Goal: Task Accomplishment & Management: Complete application form

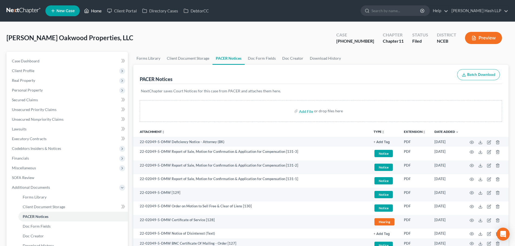
click at [96, 12] on link "Home" at bounding box center [92, 11] width 23 height 10
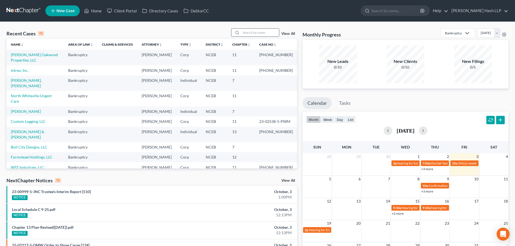
click at [254, 33] on input "search" at bounding box center [260, 33] width 38 height 8
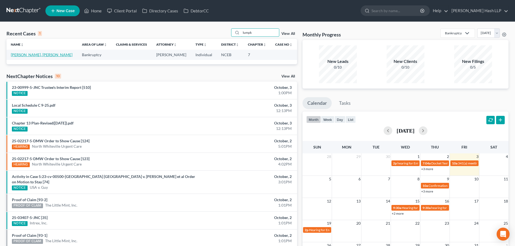
type input "lumpk"
click at [37, 54] on link "[PERSON_NAME], [PERSON_NAME]" at bounding box center [42, 54] width 62 height 5
select select "10"
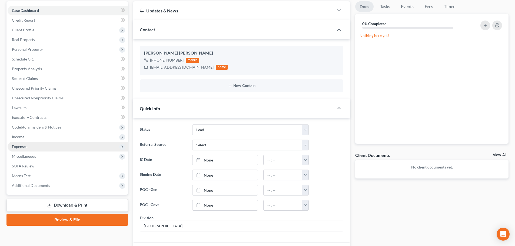
scroll to position [27, 0]
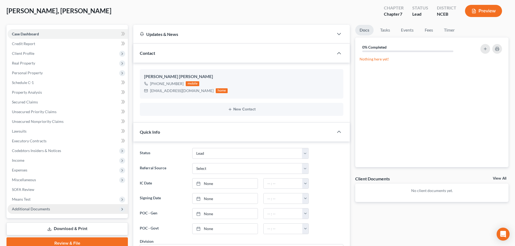
click at [35, 207] on span "Additional Documents" at bounding box center [31, 209] width 38 height 5
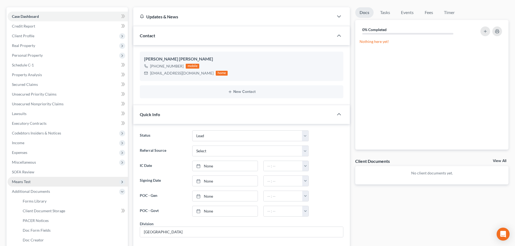
scroll to position [54, 0]
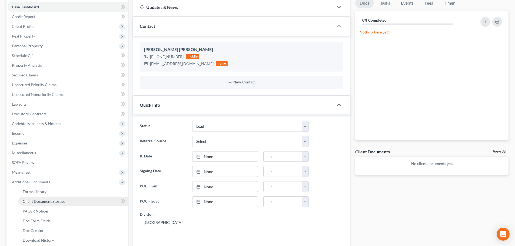
click at [56, 202] on span "Client Document Storage" at bounding box center [44, 201] width 42 height 5
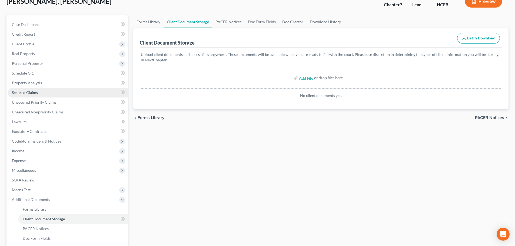
scroll to position [27, 0]
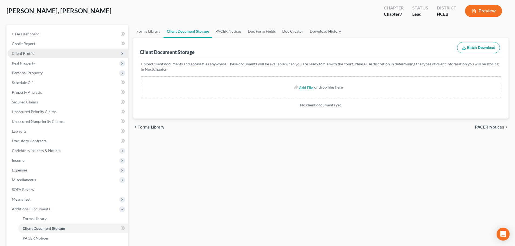
click at [33, 52] on span "Client Profile" at bounding box center [23, 53] width 22 height 5
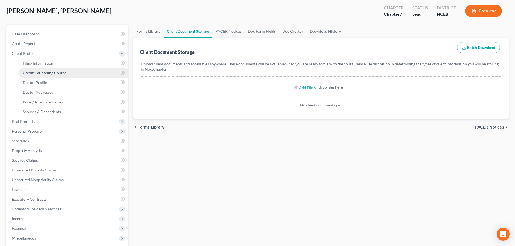
click at [41, 73] on span "Credit Counseling Course" at bounding box center [44, 72] width 43 height 5
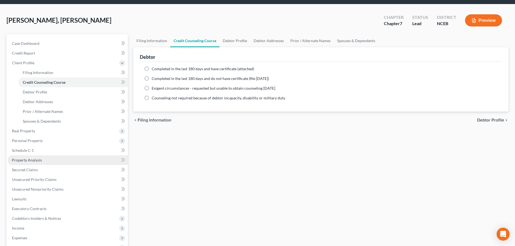
scroll to position [27, 0]
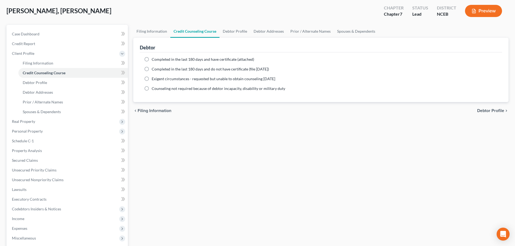
click at [152, 60] on label "Completed in the last 180 days and have certificate (attached)" at bounding box center [203, 59] width 102 height 5
click at [154, 60] on input "Completed in the last 180 days and have certificate (attached)" at bounding box center [156, 59] width 4 height 4
radio input "true"
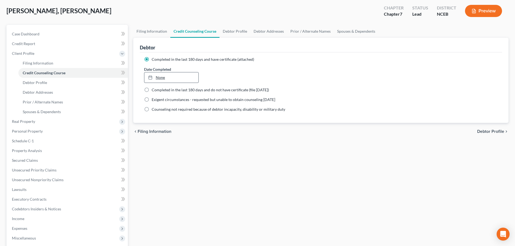
click at [172, 77] on link "None" at bounding box center [171, 77] width 54 height 10
type input "10/3/2025"
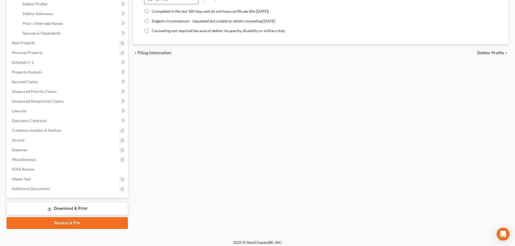
scroll to position [108, 0]
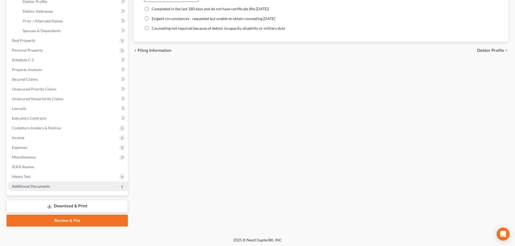
click at [69, 186] on span "Additional Documents" at bounding box center [68, 187] width 120 height 10
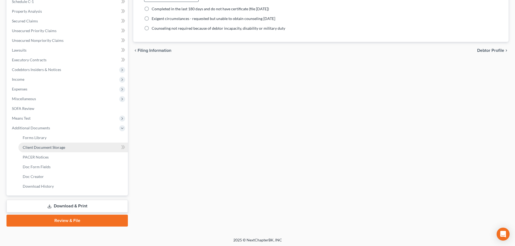
click at [75, 146] on link "Client Document Storage" at bounding box center [72, 148] width 109 height 10
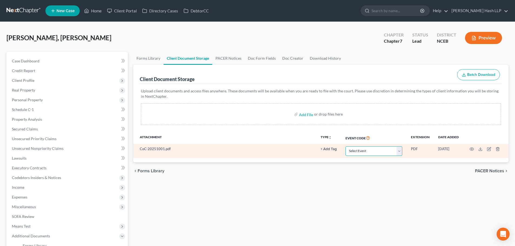
click at [399, 151] on select "Select Event Certificate of Credit Counseling" at bounding box center [373, 150] width 57 height 9
select select "0"
click at [345, 146] on select "Select Event Certificate of Credit Counseling" at bounding box center [373, 150] width 57 height 9
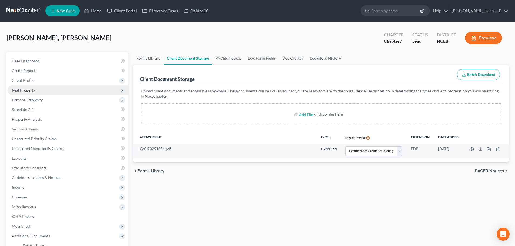
click at [28, 91] on span "Real Property" at bounding box center [23, 90] width 23 height 5
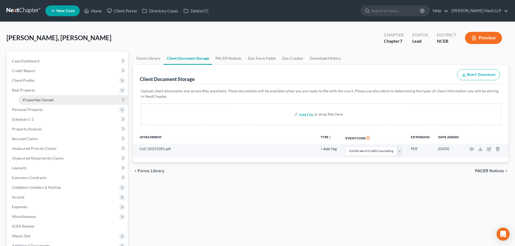
click at [33, 99] on span "Properties Owned" at bounding box center [38, 100] width 31 height 5
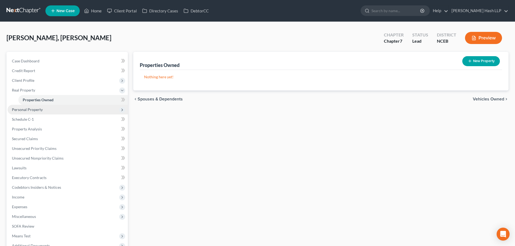
click at [25, 109] on span "Personal Property" at bounding box center [27, 109] width 31 height 5
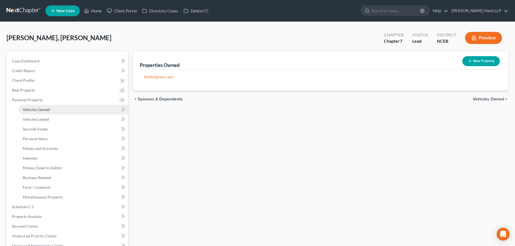
click at [41, 108] on span "Vehicles Owned" at bounding box center [36, 109] width 27 height 5
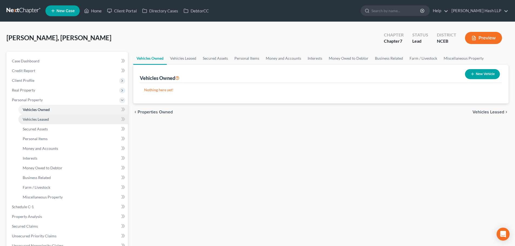
click at [36, 118] on span "Vehicles Leased" at bounding box center [36, 119] width 26 height 5
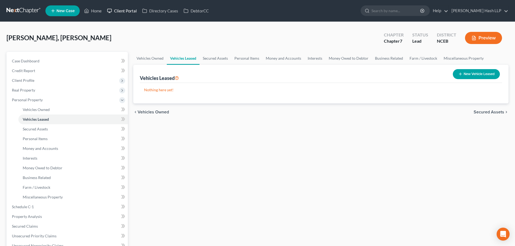
click at [122, 10] on link "Client Portal" at bounding box center [121, 11] width 35 height 10
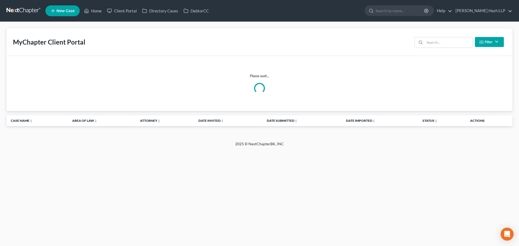
drag, startPoint x: 216, startPoint y: 83, endPoint x: 189, endPoint y: 66, distance: 32.7
click at [216, 83] on div "Please wait..." at bounding box center [259, 83] width 497 height 21
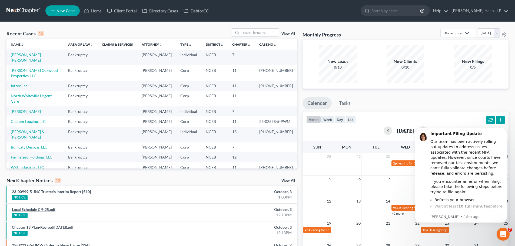
click at [45, 210] on link "Local Schedule C 9-25.pdf" at bounding box center [33, 209] width 43 height 5
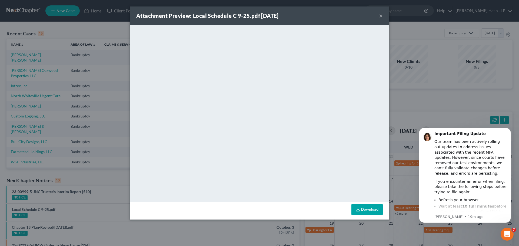
click at [379, 14] on button "×" at bounding box center [381, 15] width 4 height 6
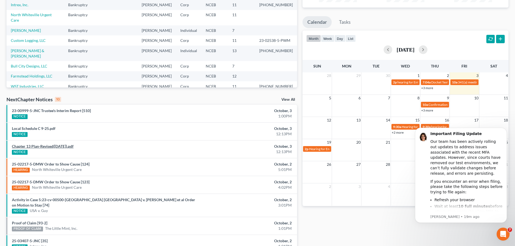
click at [56, 148] on link "Chapter 13 Plan-Revised([DATE]).pdf" at bounding box center [43, 146] width 62 height 5
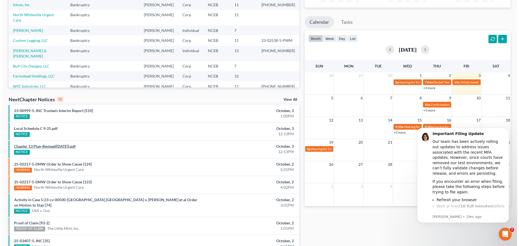
scroll to position [70, 0]
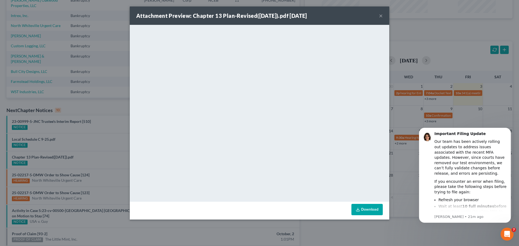
click at [380, 15] on button "×" at bounding box center [381, 15] width 4 height 6
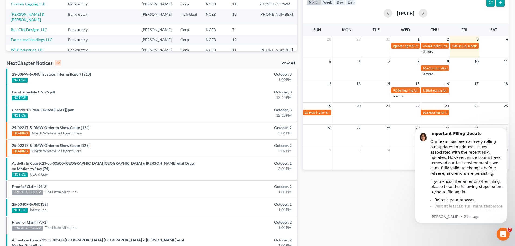
scroll to position [108, 0]
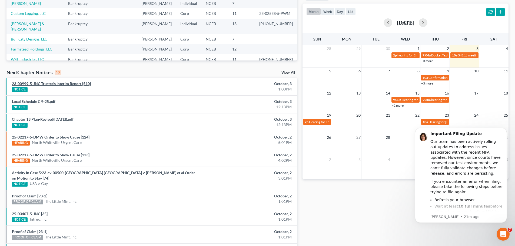
click at [65, 84] on link "23-00999-5-JNC Trustee's Interim Report [510]" at bounding box center [51, 83] width 79 height 5
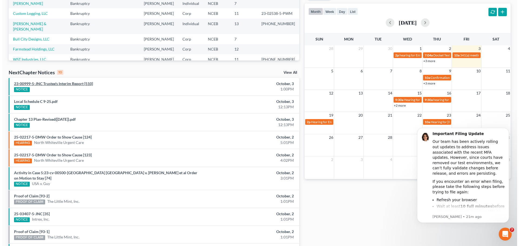
scroll to position [92, 0]
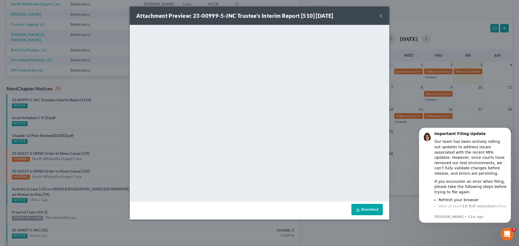
click at [381, 16] on button "×" at bounding box center [381, 15] width 4 height 6
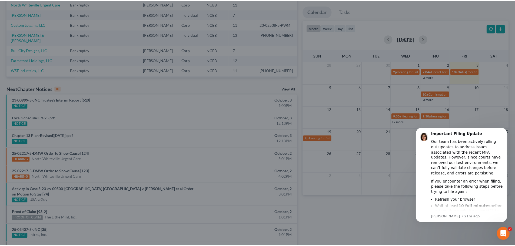
scroll to position [113, 0]
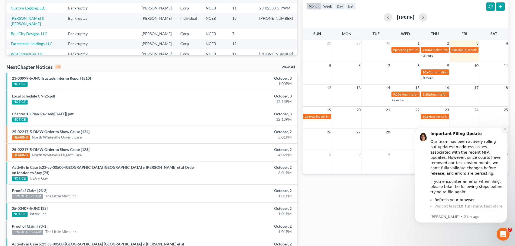
click at [505, 130] on icon "Dismiss notification" at bounding box center [504, 129] width 3 height 3
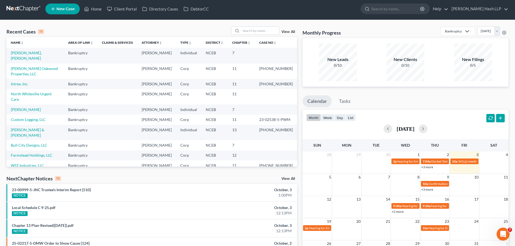
scroll to position [0, 0]
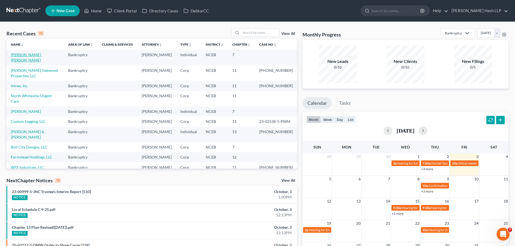
click at [34, 55] on link "[PERSON_NAME], [PERSON_NAME]" at bounding box center [26, 57] width 31 height 10
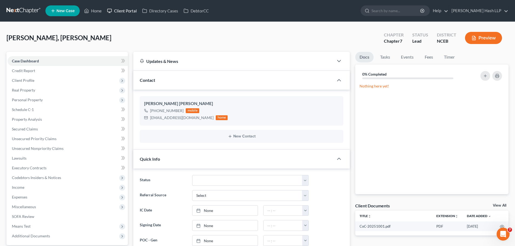
click at [122, 11] on link "Client Portal" at bounding box center [121, 11] width 35 height 10
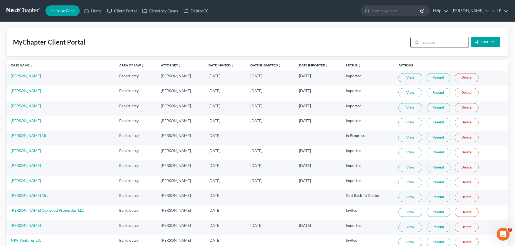
click at [427, 41] on input "search" at bounding box center [444, 42] width 48 height 10
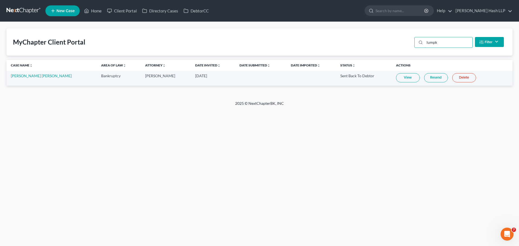
type input "lumpk"
click at [396, 79] on link "View" at bounding box center [408, 77] width 24 height 9
click at [97, 10] on link "Home" at bounding box center [92, 11] width 23 height 10
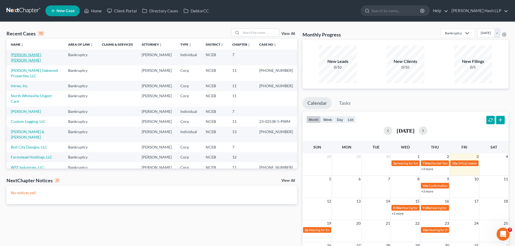
click at [36, 55] on link "[PERSON_NAME], [PERSON_NAME]" at bounding box center [26, 57] width 31 height 10
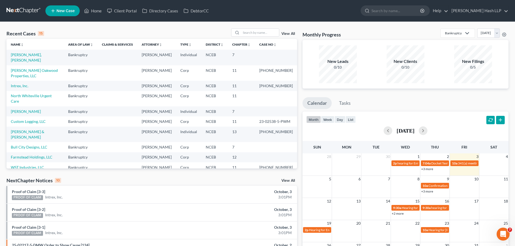
select select "10"
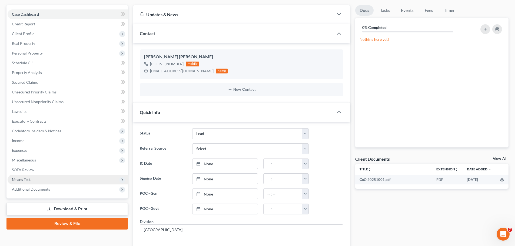
scroll to position [54, 0]
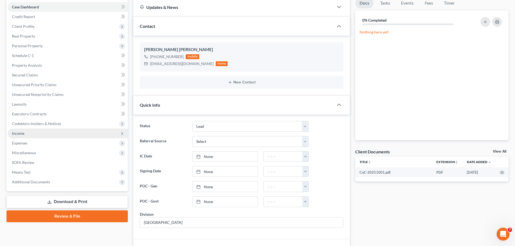
click at [32, 134] on span "Income" at bounding box center [68, 134] width 120 height 10
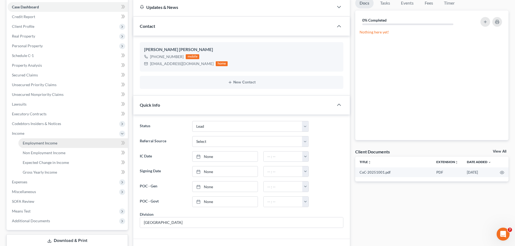
click at [36, 141] on span "Employment Income" at bounding box center [40, 143] width 35 height 5
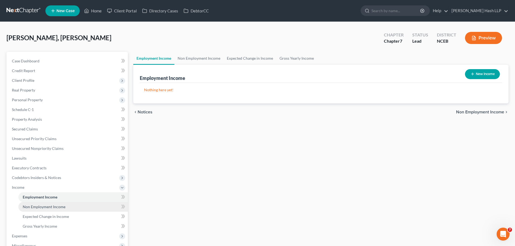
click at [42, 208] on span "Non Employment Income" at bounding box center [44, 206] width 43 height 5
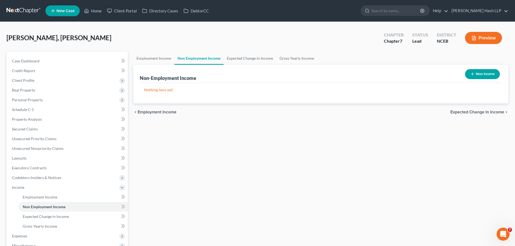
click at [478, 75] on button "New Income" at bounding box center [482, 74] width 35 height 10
select select "0"
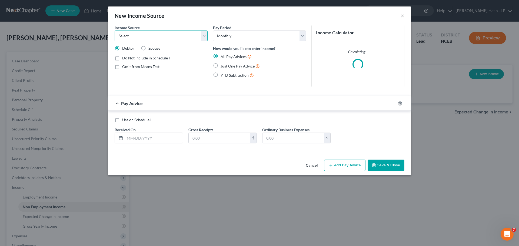
click at [206, 37] on select "Select Unemployment Disability (from employer) Pension Retirement Social Securi…" at bounding box center [161, 36] width 93 height 11
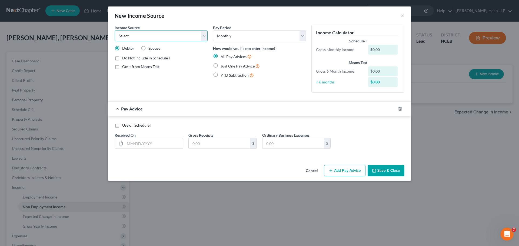
select select "10"
click at [115, 31] on select "Select Unemployment Disability (from employer) Pension Retirement Social Securi…" at bounding box center [161, 36] width 93 height 11
click at [122, 125] on label "Use on Schedule I" at bounding box center [136, 125] width 29 height 5
click at [124, 125] on input "Use on Schedule I" at bounding box center [126, 125] width 4 height 4
checkbox input "true"
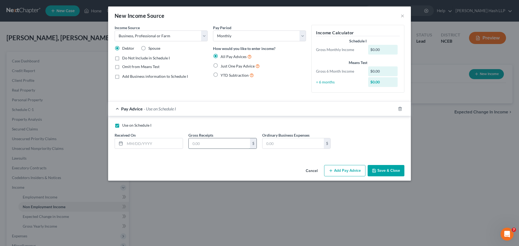
click at [228, 145] on input "text" at bounding box center [219, 143] width 61 height 10
type input "4,603.22"
click at [279, 141] on input "text" at bounding box center [292, 143] width 61 height 10
click at [276, 144] on input "text" at bounding box center [292, 143] width 61 height 10
type input "2,205.52"
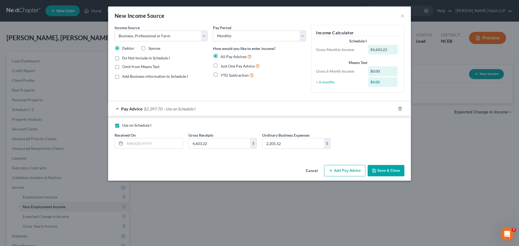
click at [381, 170] on button "Save & Close" at bounding box center [385, 170] width 37 height 11
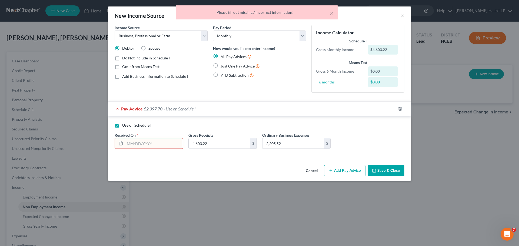
click at [136, 147] on input "text" at bounding box center [154, 143] width 58 height 10
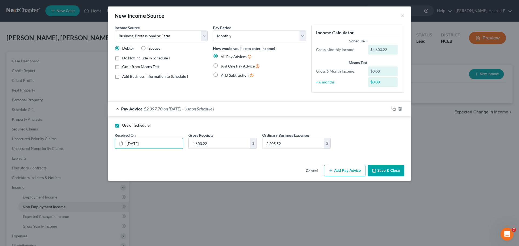
type input "[DATE]"
click at [381, 169] on button "Save & Close" at bounding box center [385, 170] width 37 height 11
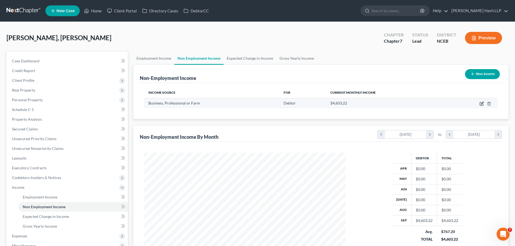
click at [480, 103] on icon "button" at bounding box center [481, 104] width 4 height 4
select select "10"
select select "0"
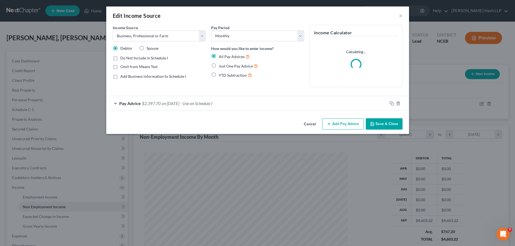
scroll to position [102, 214]
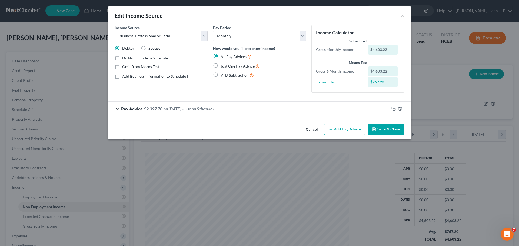
click at [220, 66] on label "Just One Pay Advice" at bounding box center [239, 66] width 39 height 6
click at [223, 66] on input "Just One Pay Advice" at bounding box center [225, 65] width 4 height 4
radio input "true"
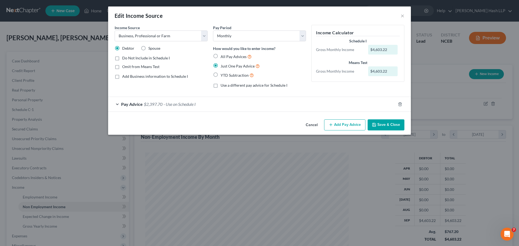
click at [387, 127] on button "Save & Close" at bounding box center [385, 124] width 37 height 11
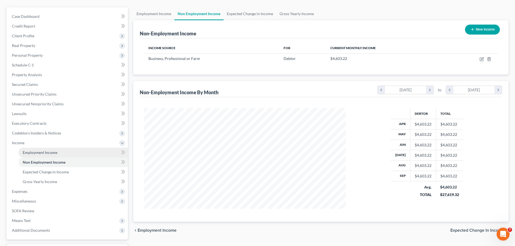
scroll to position [54, 0]
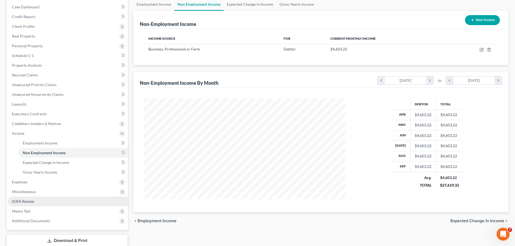
click at [25, 200] on span "SOFA Review" at bounding box center [23, 201] width 22 height 5
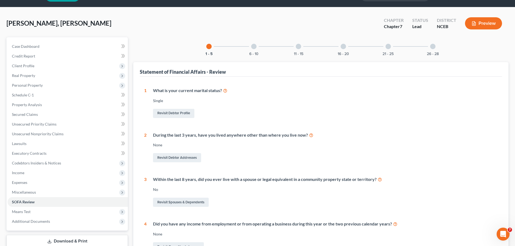
scroll to position [27, 0]
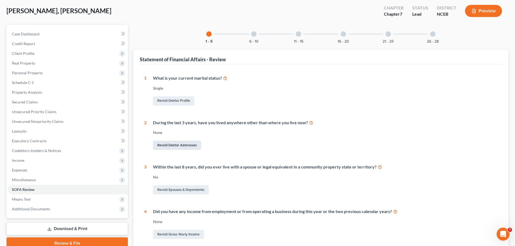
click at [175, 146] on link "Revisit Debtor Addresses" at bounding box center [177, 145] width 48 height 9
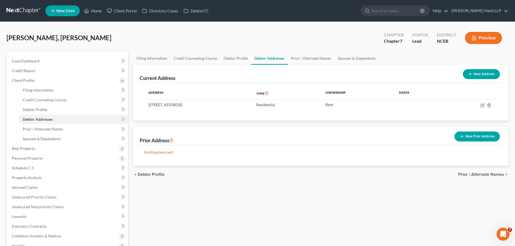
click at [476, 136] on button "New Prior Address" at bounding box center [476, 137] width 45 height 10
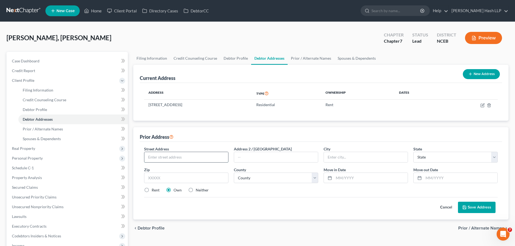
drag, startPoint x: 223, startPoint y: 159, endPoint x: 215, endPoint y: 156, distance: 8.1
click at [222, 159] on input "text" at bounding box center [186, 157] width 84 height 10
type input "[STREET_ADDRESS]"
click at [204, 180] on input "text" at bounding box center [186, 178] width 84 height 11
type input "27705"
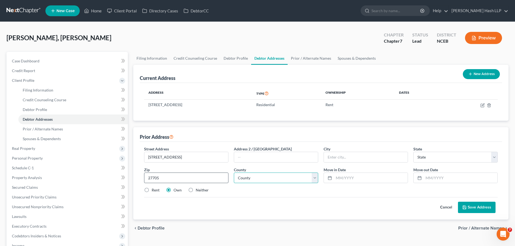
type input "[GEOGRAPHIC_DATA]"
select select "28"
click at [315, 179] on select "County [GEOGRAPHIC_DATA] [GEOGRAPHIC_DATA] [GEOGRAPHIC_DATA] [GEOGRAPHIC_DATA] …" at bounding box center [276, 178] width 84 height 11
select select "31"
click at [234, 173] on select "County [GEOGRAPHIC_DATA] [GEOGRAPHIC_DATA] [GEOGRAPHIC_DATA] [GEOGRAPHIC_DATA] …" at bounding box center [276, 178] width 84 height 11
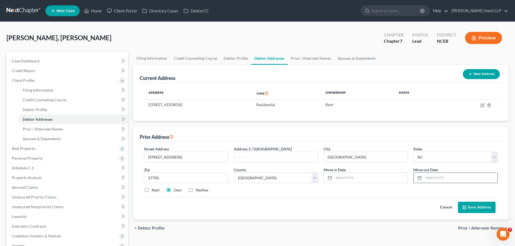
click at [434, 178] on input "text" at bounding box center [460, 178] width 74 height 10
type input "09/2025"
click at [377, 178] on input "text" at bounding box center [371, 178] width 74 height 10
type input "01/2025"
click at [476, 209] on button "Save Address" at bounding box center [477, 207] width 38 height 11
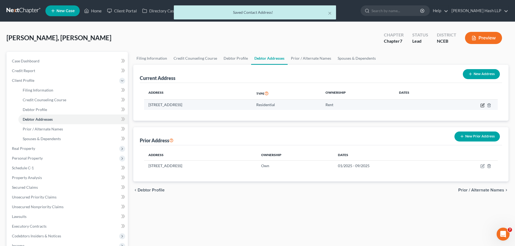
click at [481, 105] on icon "button" at bounding box center [482, 105] width 4 height 4
select select "28"
select select "31"
select select "0"
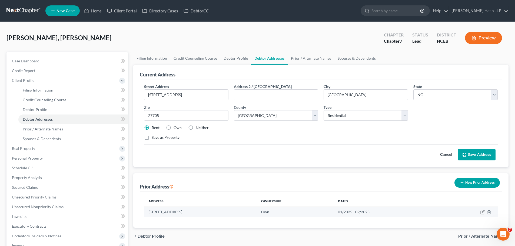
click at [482, 213] on icon "button" at bounding box center [482, 211] width 2 height 2
select select "28"
select select "31"
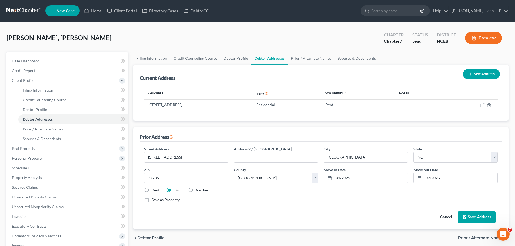
click at [152, 191] on label "Rent" at bounding box center [156, 189] width 8 height 5
click at [154, 191] on input "Rent" at bounding box center [156, 189] width 4 height 4
radio input "true"
click at [474, 219] on button "Save Address" at bounding box center [477, 216] width 38 height 11
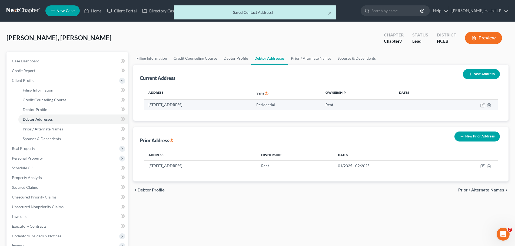
click at [481, 106] on icon "button" at bounding box center [482, 105] width 4 height 4
select select "28"
select select "31"
select select "0"
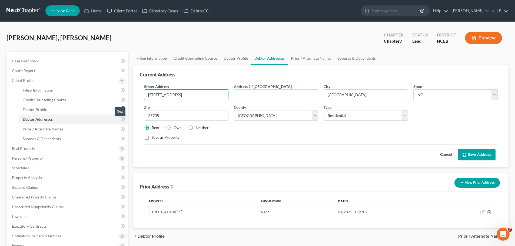
drag, startPoint x: 179, startPoint y: 96, endPoint x: 125, endPoint y: 98, distance: 53.8
click at [125, 98] on div "Petition Navigation Case Dashboard Payments Invoices Payments Payments Credit R…" at bounding box center [257, 193] width 507 height 283
paste input "[STREET_ADDRESS]"
type input "[STREET_ADDRESS]"
drag, startPoint x: 173, startPoint y: 116, endPoint x: 132, endPoint y: 116, distance: 40.2
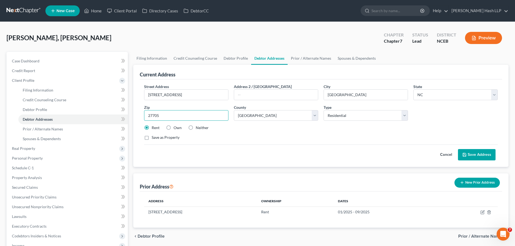
click at [132, 116] on div "Filing Information Credit Counseling Course Debtor Profile Debtor Addresses Pri…" at bounding box center [320, 193] width 380 height 283
type input "27713"
click at [483, 154] on button "Save Address" at bounding box center [477, 154] width 38 height 11
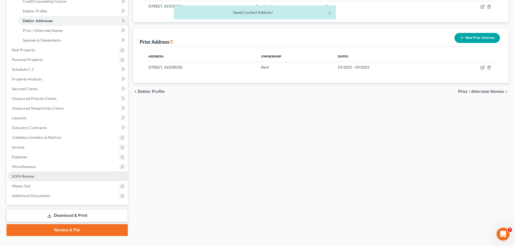
scroll to position [108, 0]
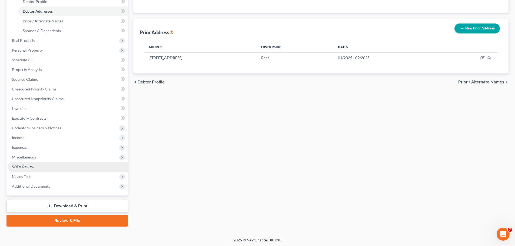
click at [30, 168] on span "SOFA Review" at bounding box center [23, 166] width 22 height 5
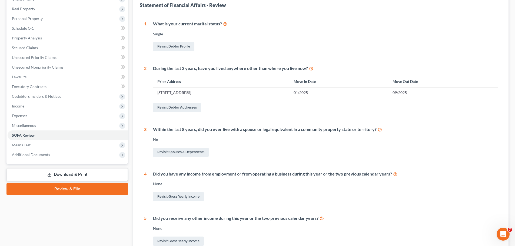
scroll to position [81, 0]
click at [187, 195] on link "Revisit Gross Yearly Income" at bounding box center [178, 196] width 51 height 9
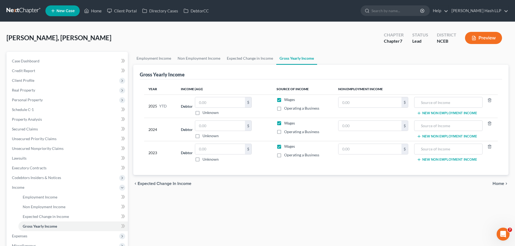
click at [284, 108] on label "Operating a Business" at bounding box center [301, 108] width 35 height 5
click at [286, 108] on input "Operating a Business" at bounding box center [288, 108] width 4 height 4
checkbox input "true"
click at [284, 100] on label "Wages" at bounding box center [289, 99] width 11 height 5
click at [286, 100] on input "Wages" at bounding box center [288, 99] width 4 height 4
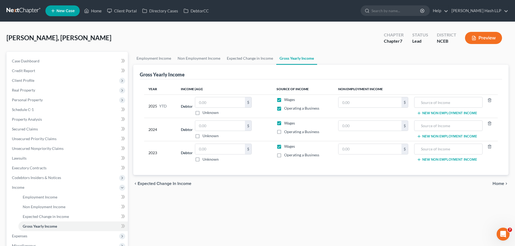
checkbox input "false"
click at [368, 103] on input "text" at bounding box center [369, 102] width 63 height 10
type input "41,428.94"
click at [284, 133] on label "Operating a Business" at bounding box center [301, 131] width 35 height 5
click at [286, 133] on input "Operating a Business" at bounding box center [288, 131] width 4 height 4
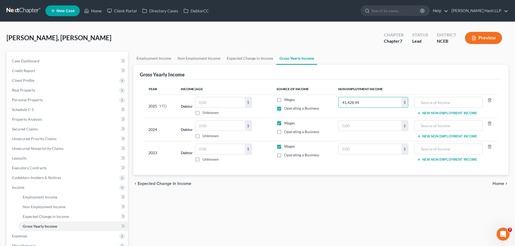
checkbox input "true"
click at [284, 123] on label "Wages" at bounding box center [289, 122] width 11 height 5
click at [286, 123] on input "Wages" at bounding box center [288, 122] width 4 height 4
checkbox input "false"
click at [284, 154] on label "Operating a Business" at bounding box center [301, 154] width 35 height 5
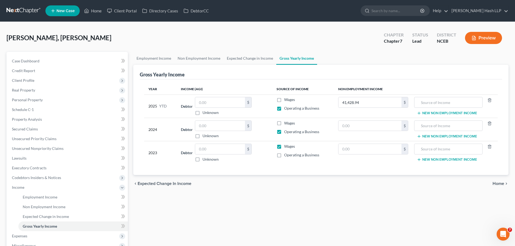
click at [286, 154] on input "Operating a Business" at bounding box center [288, 154] width 4 height 4
checkbox input "true"
click at [284, 148] on label "Wages" at bounding box center [289, 146] width 11 height 5
click at [286, 147] on input "Wages" at bounding box center [288, 146] width 4 height 4
checkbox input "false"
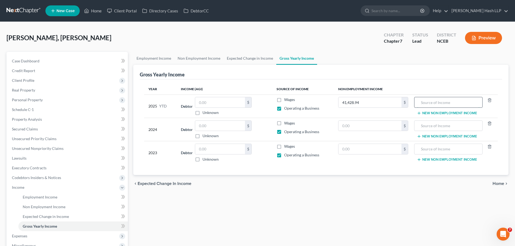
click at [431, 105] on input "text" at bounding box center [448, 102] width 62 height 10
drag, startPoint x: 440, startPoint y: 103, endPoint x: 424, endPoint y: 106, distance: 15.7
click at [424, 106] on input "Card sales" at bounding box center [448, 102] width 62 height 10
drag, startPoint x: 427, startPoint y: 102, endPoint x: 418, endPoint y: 102, distance: 9.2
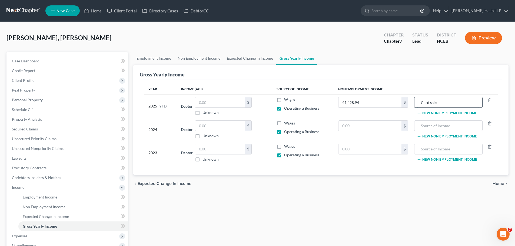
click at [416, 102] on div "Card sales" at bounding box center [448, 102] width 68 height 11
type input "Sales"
click at [456, 129] on input "text" at bounding box center [448, 126] width 62 height 10
click at [370, 122] on input "text" at bounding box center [369, 126] width 63 height 10
type input "12,673"
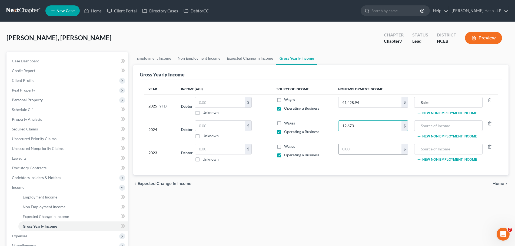
click at [370, 151] on input "text" at bounding box center [369, 149] width 63 height 10
click at [371, 147] on input "text" at bounding box center [369, 149] width 63 height 10
type input "107,374"
click at [441, 149] on input "text" at bounding box center [448, 149] width 62 height 10
type input "Construction"
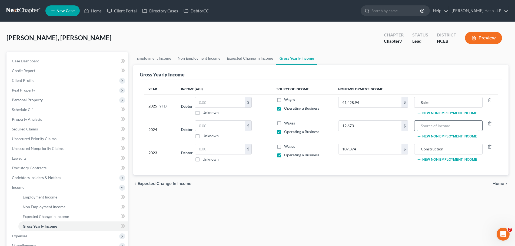
click at [448, 126] on input "text" at bounding box center [448, 126] width 62 height 10
type input "Sales"
click at [406, 169] on div "Year Income (AGI) Source of Income Non Employment Income 2025 YTD Debtor $ Unkn…" at bounding box center [321, 127] width 362 height 96
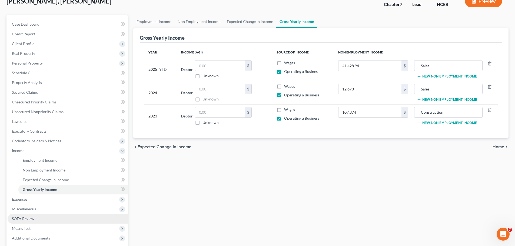
scroll to position [54, 0]
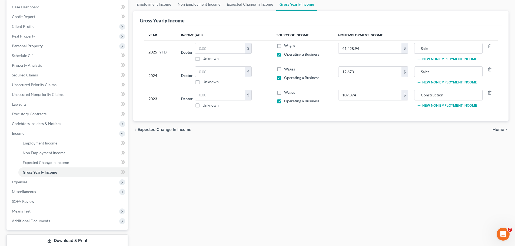
click at [503, 127] on span "Home" at bounding box center [498, 129] width 12 height 4
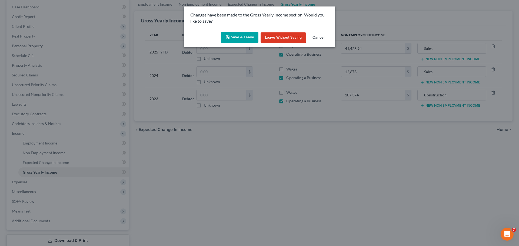
click at [249, 37] on button "Save & Leave" at bounding box center [239, 37] width 37 height 11
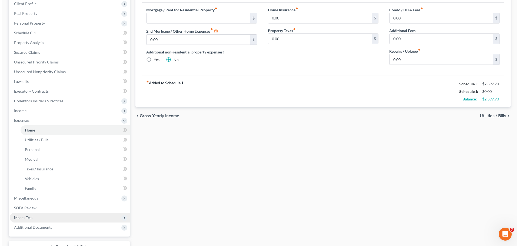
scroll to position [108, 0]
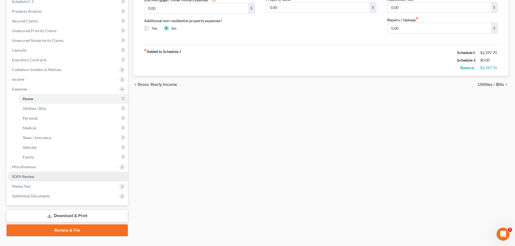
click at [38, 175] on link "SOFA Review" at bounding box center [68, 177] width 120 height 10
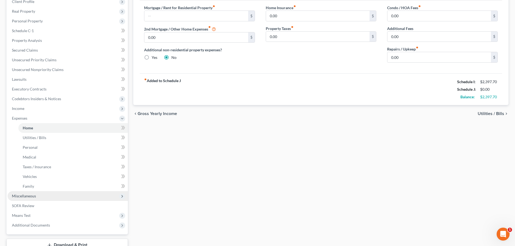
scroll to position [81, 0]
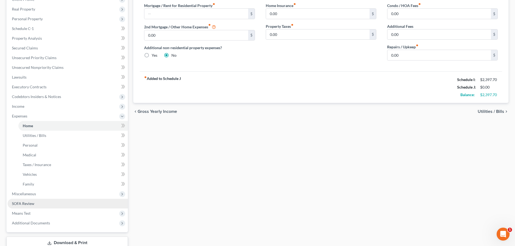
click at [28, 203] on span "SOFA Review" at bounding box center [23, 203] width 22 height 5
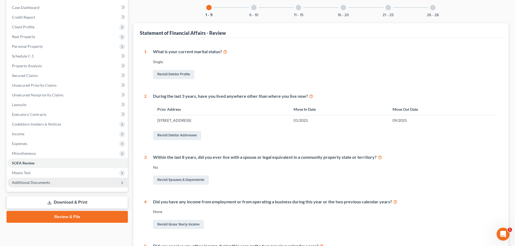
scroll to position [54, 0]
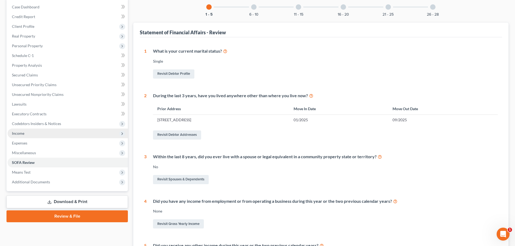
click at [32, 131] on span "Income" at bounding box center [68, 134] width 120 height 10
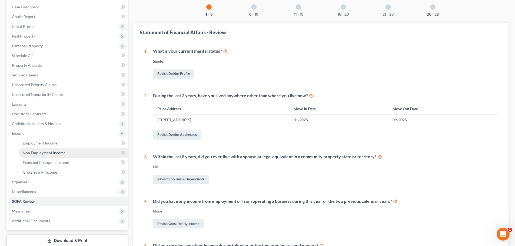
click at [53, 151] on span "Non Employment Income" at bounding box center [44, 152] width 43 height 5
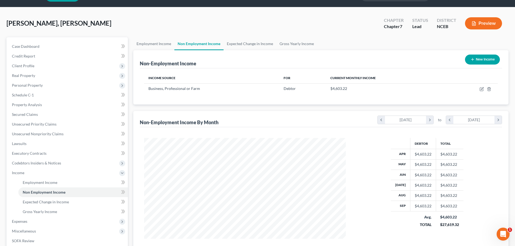
scroll to position [27, 0]
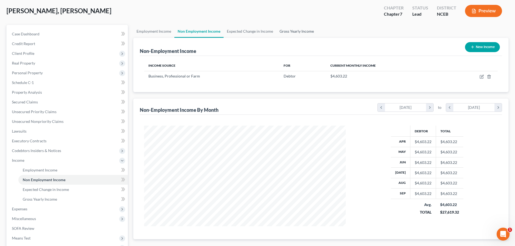
click at [295, 29] on link "Gross Yearly Income" at bounding box center [296, 31] width 41 height 13
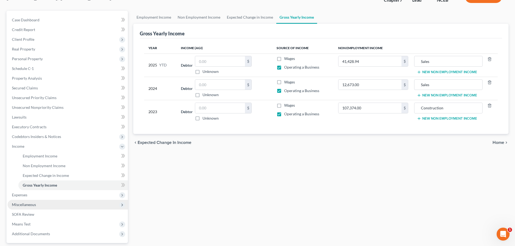
scroll to position [54, 0]
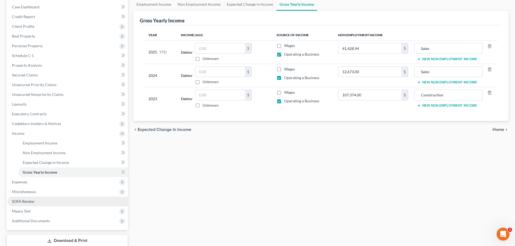
click at [41, 202] on link "SOFA Review" at bounding box center [68, 202] width 120 height 10
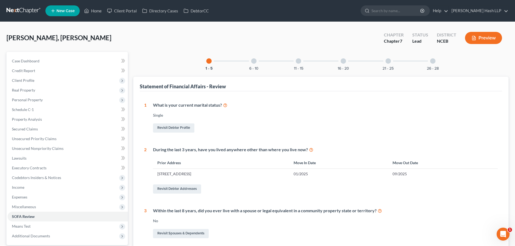
click at [255, 59] on div at bounding box center [253, 60] width 5 height 5
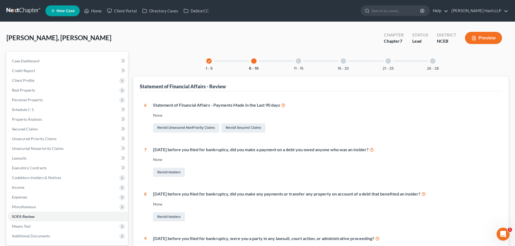
click at [298, 58] on div "11 - 15" at bounding box center [298, 61] width 18 height 18
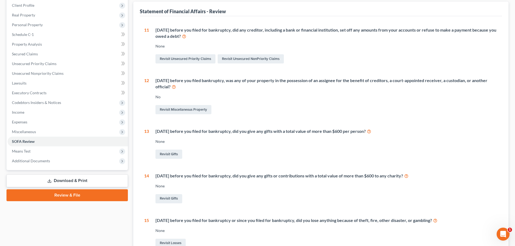
scroll to position [54, 0]
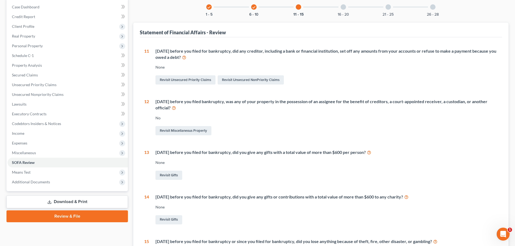
click at [344, 7] on div at bounding box center [342, 6] width 5 height 5
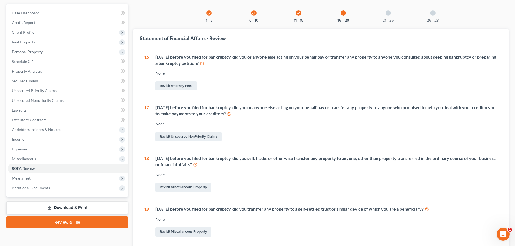
scroll to position [0, 0]
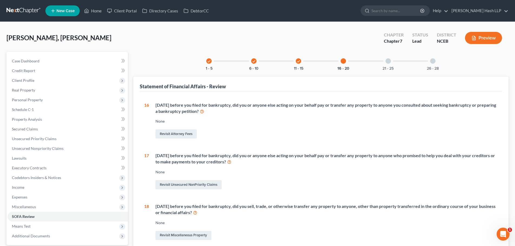
click at [388, 60] on div at bounding box center [387, 60] width 5 height 5
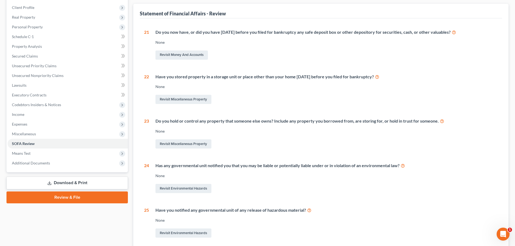
scroll to position [27, 0]
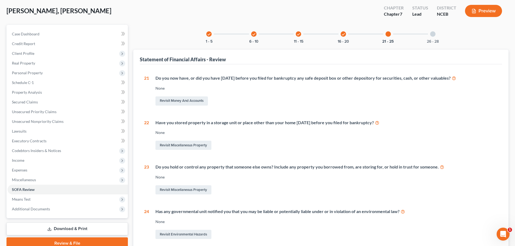
click at [431, 33] on div at bounding box center [432, 33] width 5 height 5
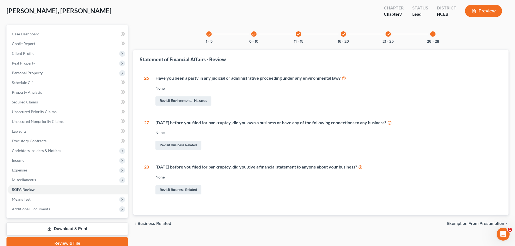
click at [297, 35] on icon "check" at bounding box center [298, 34] width 4 height 4
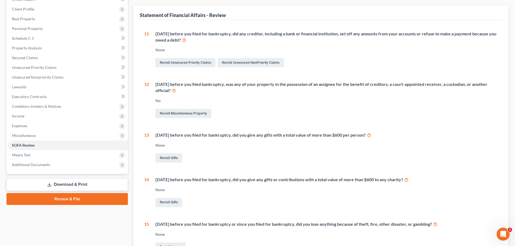
scroll to position [81, 0]
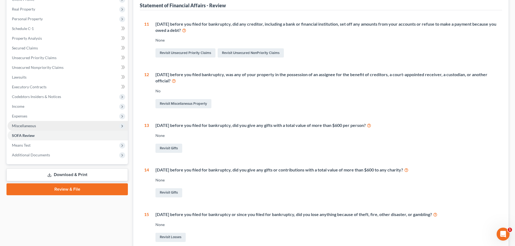
click at [37, 126] on span "Miscellaneous" at bounding box center [68, 126] width 120 height 10
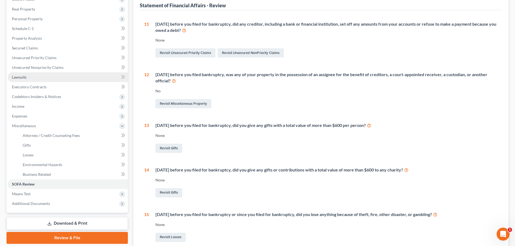
click at [45, 78] on link "Lawsuits" at bounding box center [68, 77] width 120 height 10
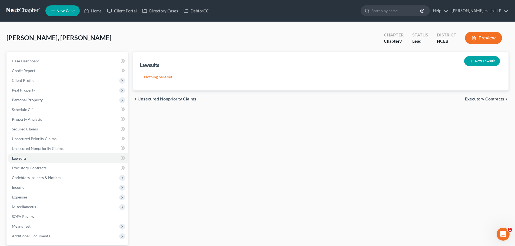
click at [483, 61] on button "New Lawsuit" at bounding box center [482, 61] width 36 height 10
select select "0"
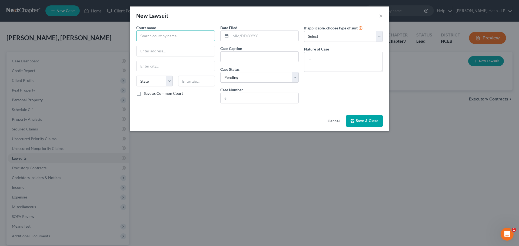
click at [163, 36] on input "text" at bounding box center [175, 36] width 79 height 11
type input "Supreme Court of the State of New York - County of Onandaga"
click at [251, 35] on input "text" at bounding box center [264, 36] width 68 height 10
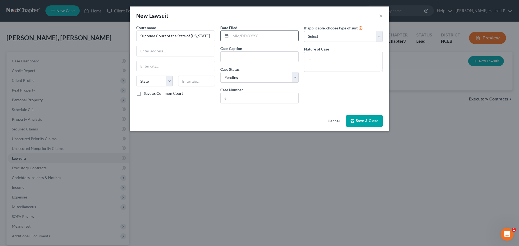
click at [226, 37] on icon at bounding box center [226, 36] width 4 height 4
click at [237, 36] on input "text" at bounding box center [264, 36] width 68 height 10
type input "10/01/2025"
click at [381, 35] on select "Select Repossession Garnishment Foreclosure Attached, Seized, Or Levied Other" at bounding box center [343, 36] width 79 height 11
select select "4"
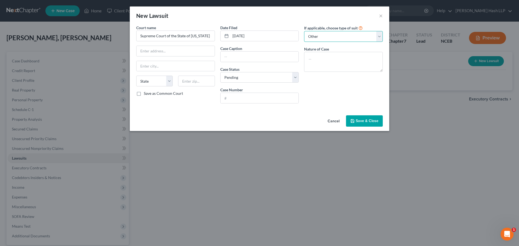
click at [304, 31] on select "Select Repossession Garnishment Foreclosure Attached, Seized, Or Levied Other" at bounding box center [343, 36] width 79 height 11
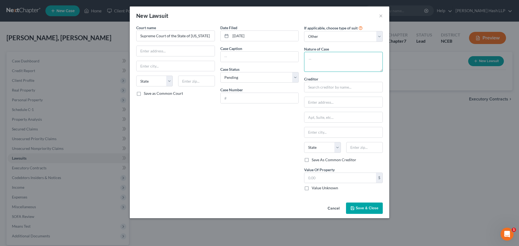
click at [334, 61] on textarea at bounding box center [343, 62] width 79 height 20
type textarea "Money Owed"
click at [331, 89] on input "text" at bounding box center [343, 87] width 79 height 11
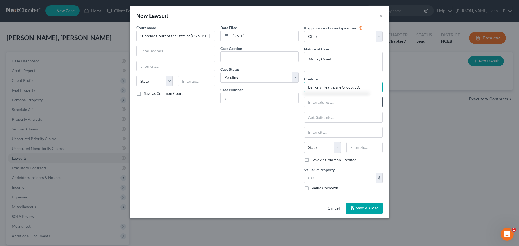
type input "Bankers Healthcare Group, LLC"
click at [335, 100] on input "text" at bounding box center [343, 102] width 78 height 10
type input "201 Solar Street"
click at [356, 148] on input "text" at bounding box center [364, 147] width 36 height 11
type input "13204"
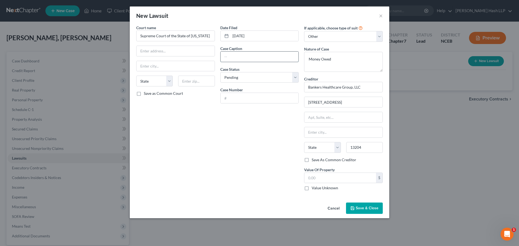
click at [230, 54] on input "text" at bounding box center [259, 57] width 78 height 10
type input "Syracuse"
select select "35"
click at [270, 57] on input "Bankers Healthcare Group, LLC, v. D.M.G. Properties LLC & Struaghn Lumpkin" at bounding box center [259, 57] width 78 height 10
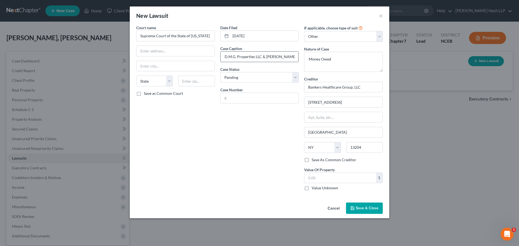
scroll to position [0, 55]
type input "Bankers Healthcare Group, LLC, v. D.M.G. Properties LLC & Straughn Lumpkin"
click at [268, 100] on input "text" at bounding box center [259, 98] width 78 height 10
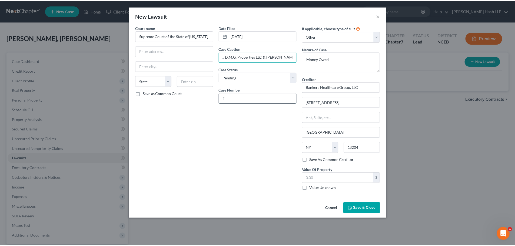
scroll to position [0, 0]
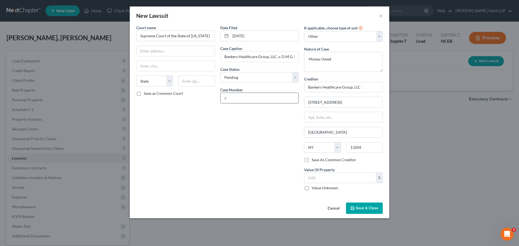
click at [275, 98] on input "text" at bounding box center [259, 98] width 78 height 10
type input "010693/2025"
click at [366, 208] on span "Save & Close" at bounding box center [366, 208] width 23 height 5
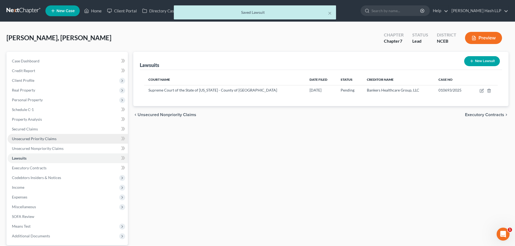
click at [46, 139] on span "Unsecured Priority Claims" at bounding box center [34, 138] width 45 height 5
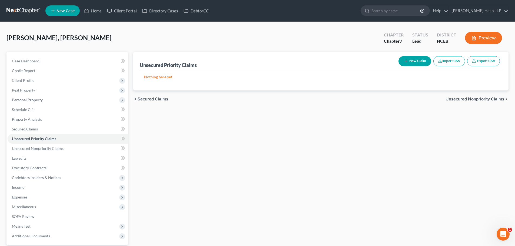
click at [421, 62] on button "New Claim" at bounding box center [414, 61] width 33 height 10
select select "0"
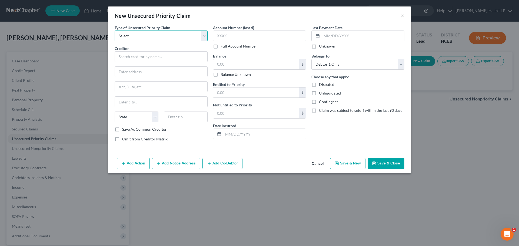
click at [203, 36] on select "Select Taxes & Other Government Units Domestic Support Obligations Extensions o…" at bounding box center [161, 36] width 93 height 11
select select "0"
click at [115, 31] on select "Select Taxes & Other Government Units Domestic Support Obligations Extensions o…" at bounding box center [161, 36] width 93 height 11
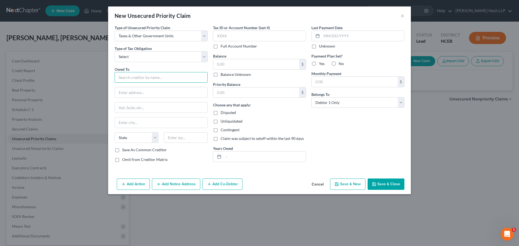
click at [167, 76] on input "text" at bounding box center [161, 77] width 93 height 11
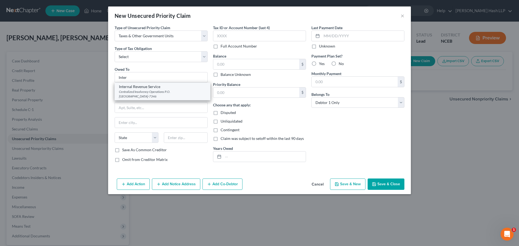
click at [157, 94] on div "Centralized Insolvency Operations P.O. Box 7346, Philadelphia, PA 19101-7346" at bounding box center [162, 93] width 87 height 9
type input "Internal Revenue Service"
type input "Centralized Insolvency Operations"
type input "P.O. Box 7346"
type input "Philadelphia"
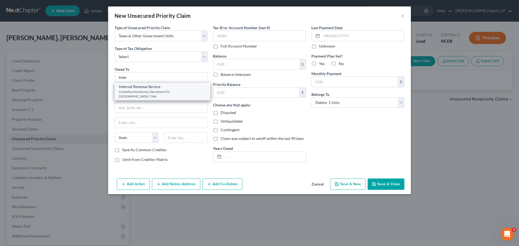
select select "39"
type input "19101-7346"
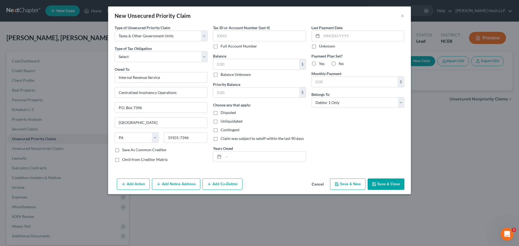
click at [220, 75] on label "Balance Unknown" at bounding box center [235, 74] width 30 height 5
click at [223, 75] on input "Balance Unknown" at bounding box center [225, 74] width 4 height 4
checkbox input "true"
type input "0.00"
click at [388, 184] on button "Save & Close" at bounding box center [385, 184] width 37 height 11
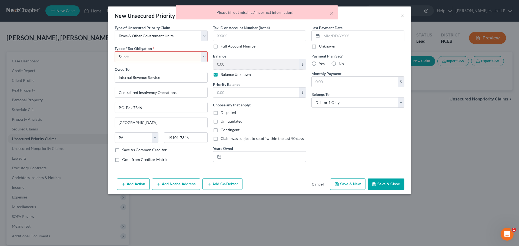
click at [203, 57] on select "Select Federal City State Franchise Tax Board Other" at bounding box center [161, 56] width 93 height 11
select select "0"
click at [115, 51] on select "Select Federal City State Franchise Tax Board Other" at bounding box center [161, 56] width 93 height 11
click at [348, 183] on button "Save & New" at bounding box center [347, 184] width 35 height 11
type input "0.00"
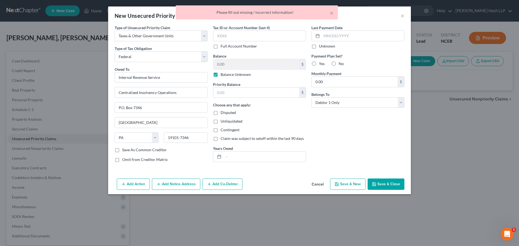
select select "0"
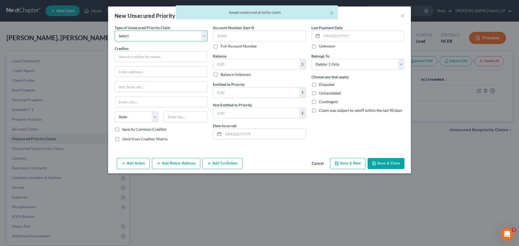
click at [203, 35] on select "Select Taxes & Other Government Units Domestic Support Obligations Extensions o…" at bounding box center [161, 36] width 93 height 11
select select "0"
click at [115, 31] on select "Select Taxes & Other Government Units Domestic Support Obligations Extensions o…" at bounding box center [161, 36] width 93 height 11
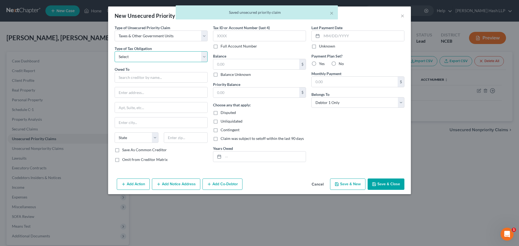
drag, startPoint x: 204, startPoint y: 57, endPoint x: 200, endPoint y: 59, distance: 4.9
click at [204, 57] on select "Select Federal City State Franchise Tax Board Other" at bounding box center [161, 56] width 93 height 11
select select "2"
click at [115, 51] on select "Select Federal City State Franchise Tax Board Other" at bounding box center [161, 56] width 93 height 11
click at [157, 79] on input "text" at bounding box center [161, 77] width 93 height 11
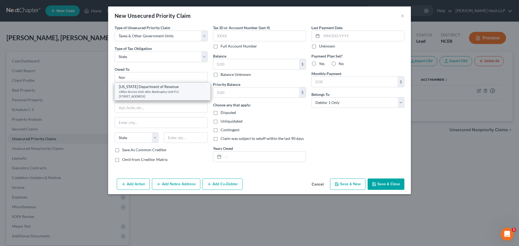
click at [160, 95] on div "Office Service Unit; Attn: Bankruptcy Unit P.O. Box 1168, Raleigh, NC 27602-1168" at bounding box center [162, 93] width 87 height 9
type input "North Carolina Department of Revenue"
type input "Office Service Unit; Attn: Bankruptcy Unit"
type input "P.O. Box 1168"
type input "[GEOGRAPHIC_DATA]"
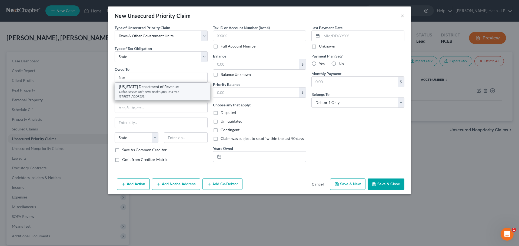
select select "28"
type input "27602-1168"
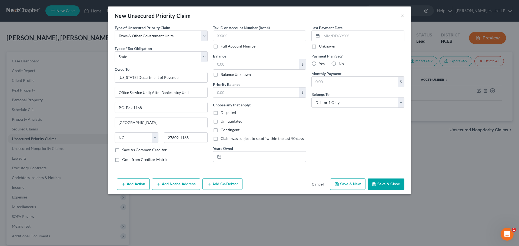
click at [220, 75] on label "Balance Unknown" at bounding box center [235, 74] width 30 height 5
click at [223, 75] on input "Balance Unknown" at bounding box center [225, 74] width 4 height 4
checkbox input "true"
type input "0.00"
click at [349, 184] on button "Save & New" at bounding box center [347, 184] width 35 height 11
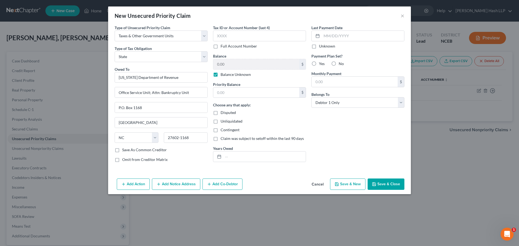
select select "0"
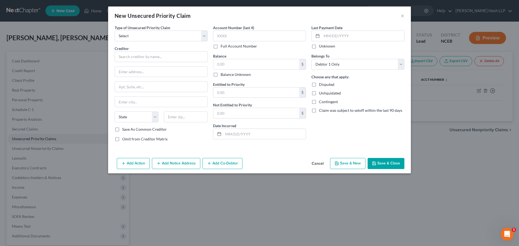
type input "0.00"
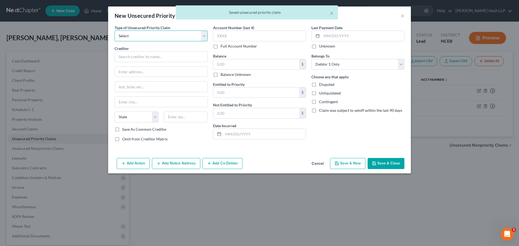
click at [203, 35] on select "Select Taxes & Other Government Units Domestic Support Obligations Extensions o…" at bounding box center [161, 36] width 93 height 11
select select "0"
click at [115, 31] on select "Select Taxes & Other Government Units Domestic Support Obligations Extensions o…" at bounding box center [161, 36] width 93 height 11
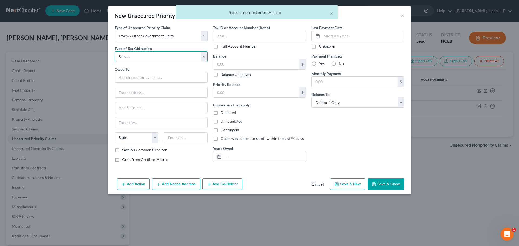
click at [205, 57] on select "Select Federal City State Franchise Tax Board Other" at bounding box center [161, 56] width 93 height 11
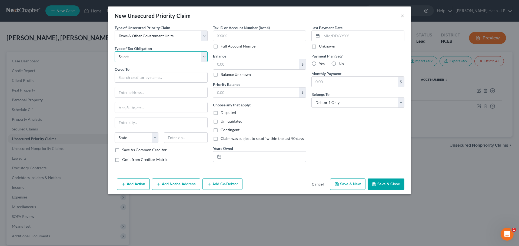
select select "2"
click at [115, 51] on select "Select Federal City State Franchise Tax Board Other" at bounding box center [161, 56] width 93 height 11
click at [167, 78] on input "text" at bounding box center [161, 77] width 93 height 11
click at [152, 76] on input "[GEOGRAPHIC_DATA]" at bounding box center [161, 77] width 93 height 11
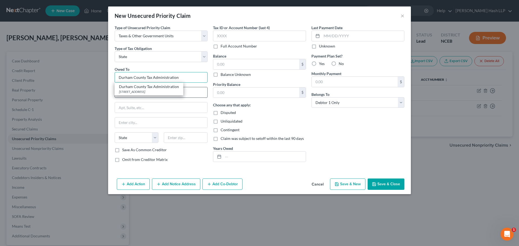
type input "Durham County Tax Administration"
click at [159, 91] on div "200 East Main Street 1st Floor, Old Courthouse, Durham, NC 27701" at bounding box center [149, 91] width 60 height 5
type input "200 East Main Street"
type input "1st Floor, Old Courthouse"
type input "[GEOGRAPHIC_DATA]"
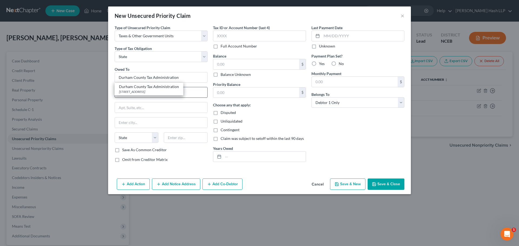
select select "28"
type input "27701"
click at [123, 92] on input "200 East Main Street" at bounding box center [161, 92] width 92 height 10
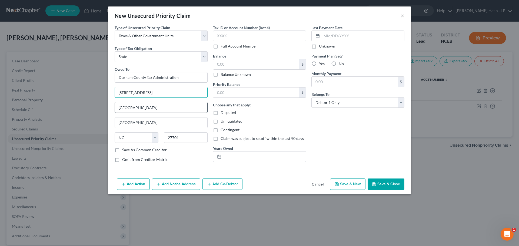
type input "201 East Main Street, 3rd Floor"
drag, startPoint x: 164, startPoint y: 109, endPoint x: 100, endPoint y: 106, distance: 63.3
click at [100, 106] on div "New Unsecured Priority Claim × Type of Unsecured Priority Claim * Select Taxes …" at bounding box center [259, 123] width 519 height 246
type input "Administration Building II"
click at [220, 74] on label "Balance Unknown" at bounding box center [235, 74] width 30 height 5
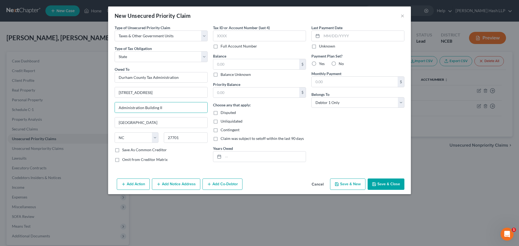
click at [223, 74] on input "Balance Unknown" at bounding box center [225, 74] width 4 height 4
checkbox input "true"
type input "0.00"
click at [388, 185] on button "Save & Close" at bounding box center [385, 184] width 37 height 11
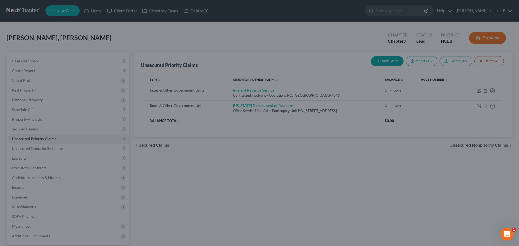
type input "0.00"
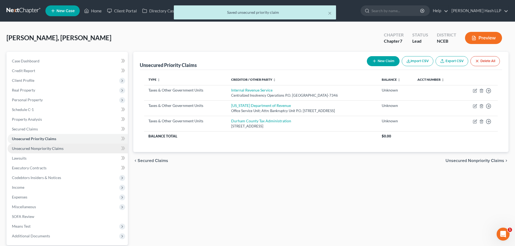
click at [43, 147] on span "Unsecured Nonpriority Claims" at bounding box center [38, 148] width 52 height 5
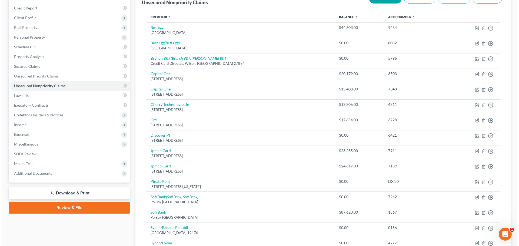
scroll to position [54, 0]
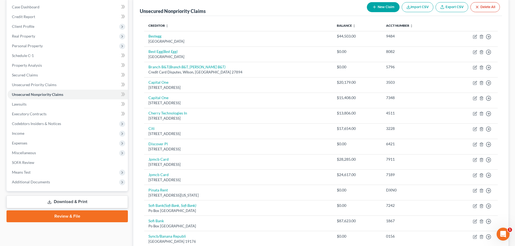
click at [382, 7] on button "New Claim" at bounding box center [383, 7] width 33 height 10
select select "0"
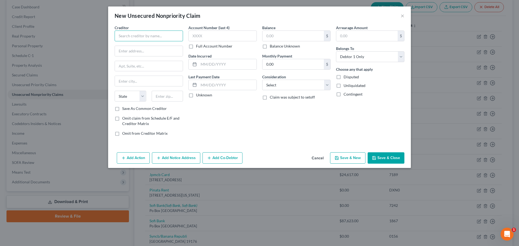
click at [170, 38] on input "text" at bounding box center [149, 36] width 68 height 11
type input "Bankers Healthcare Group, LLC"
click at [169, 50] on input "text" at bounding box center [149, 51] width 68 height 10
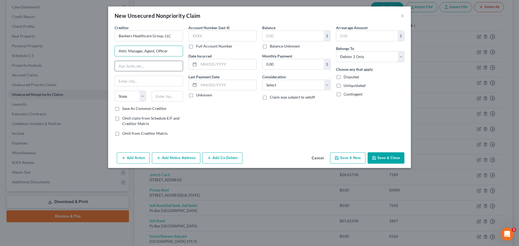
type input "Attn: Manager, Agent, Officer"
click at [159, 65] on input "text" at bounding box center [149, 66] width 68 height 10
type input "201 Solar Street"
click at [176, 96] on input "text" at bounding box center [168, 96] width 32 height 11
type input "13204"
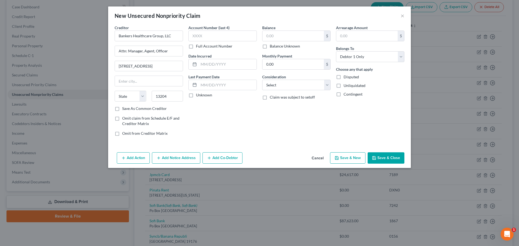
type input "Syracuse"
select select "35"
click at [327, 86] on select "Select Cable / Satellite Services Collection Agency Credit Card Debt Debt Couns…" at bounding box center [296, 85] width 68 height 11
select select "14"
click at [262, 80] on select "Select Cable / Satellite Services Collection Agency Credit Card Debt Debt Couns…" at bounding box center [296, 85] width 68 height 11
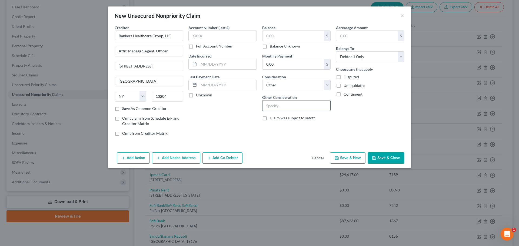
click at [293, 105] on input "text" at bounding box center [296, 105] width 68 height 10
type input "Business Guaranty"
click at [335, 126] on div "Arrearage Amount $ Belongs To * Select Debtor 1 Only Debtor 2 Only Debtor 1 And…" at bounding box center [370, 83] width 74 height 116
click at [402, 56] on select "Select Debtor 1 Only Debtor 2 Only Debtor 1 And Debtor 2 Only At Least One Of T…" at bounding box center [370, 56] width 68 height 11
select select "3"
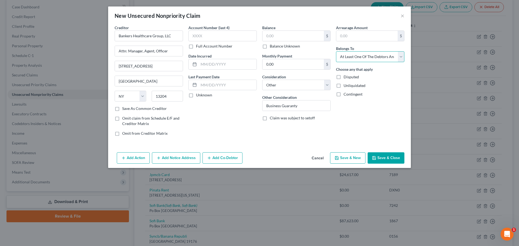
click at [336, 51] on select "Select Debtor 1 Only Debtor 2 Only Debtor 1 And Debtor 2 Only At Least One Of T…" at bounding box center [370, 56] width 68 height 11
click at [212, 159] on button "Add Co-Debtor" at bounding box center [222, 157] width 40 height 11
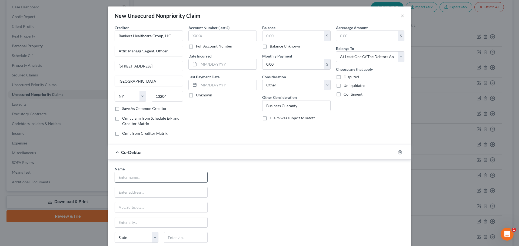
scroll to position [27, 0]
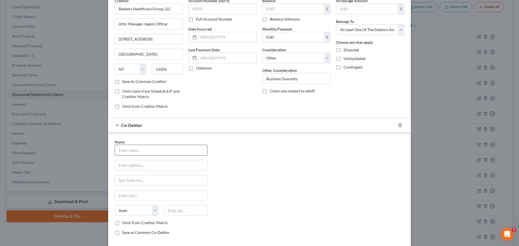
click at [160, 152] on input "text" at bounding box center [161, 150] width 92 height 10
type input "D.M.G. Properties LLC"
click at [146, 181] on input "text" at bounding box center [161, 180] width 92 height 10
paste input "[STREET_ADDRESS]"
click at [134, 166] on input "text" at bounding box center [161, 165] width 92 height 10
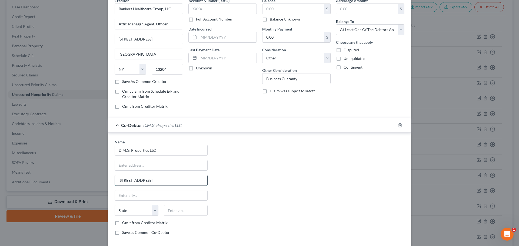
click at [161, 179] on input "[STREET_ADDRESS]" at bounding box center [161, 180] width 92 height 10
type input "111 Baccalaureate Blvd."
click at [149, 167] on input "text" at bounding box center [161, 165] width 92 height 10
type input "Attn: Manager, Agent, Officer"
click at [173, 211] on input "text" at bounding box center [186, 210] width 44 height 11
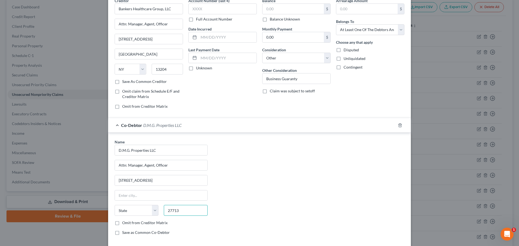
type input "27713"
type input "[GEOGRAPHIC_DATA]"
select select "28"
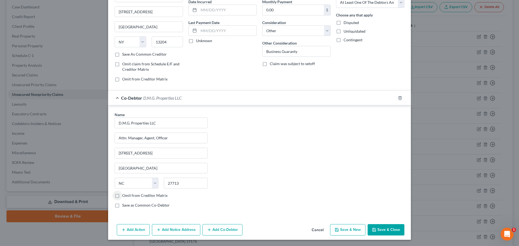
scroll to position [55, 0]
click at [167, 230] on button "Add Notice Address" at bounding box center [176, 229] width 48 height 11
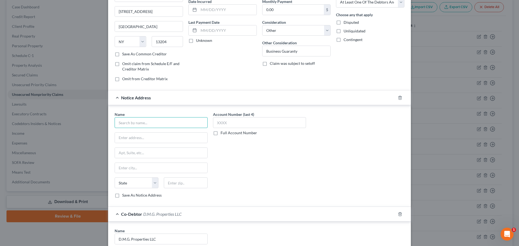
click at [124, 125] on input "text" at bounding box center [161, 122] width 93 height 11
type input "Cali Law Offices, LLC"
type input "Attn: Manager, Agent, Officer"
type input "201 Solar Street"
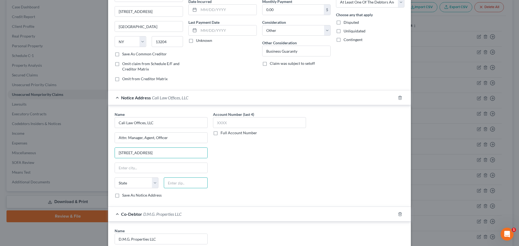
click at [166, 180] on input "text" at bounding box center [186, 182] width 44 height 11
type input "13204"
type input "Syracuse"
select select "35"
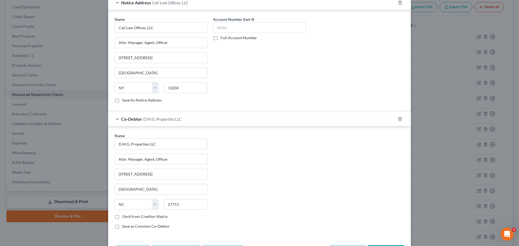
scroll to position [162, 0]
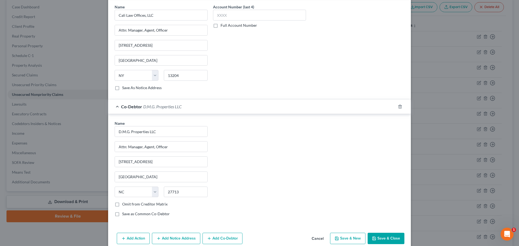
click at [122, 213] on label "Save as Common Co-Debtor" at bounding box center [146, 213] width 48 height 5
click at [124, 213] on input "Save as Common Co-Debtor" at bounding box center [126, 213] width 4 height 4
checkbox input "true"
click at [391, 239] on button "Save & Close" at bounding box center [385, 238] width 37 height 11
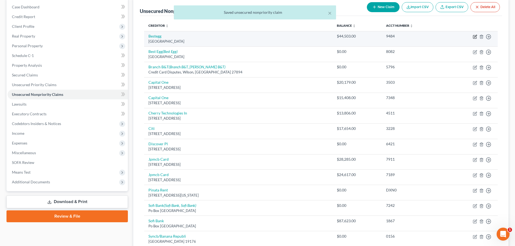
click at [474, 37] on icon "button" at bounding box center [475, 36] width 2 height 2
select select "39"
select select "0"
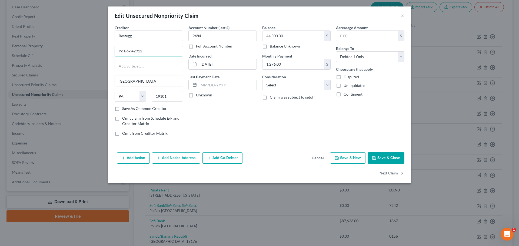
drag, startPoint x: 155, startPoint y: 51, endPoint x: 114, endPoint y: 55, distance: 41.8
click at [114, 55] on div "Creditor * Bestegg Po Box 42912 Philadelphia State AL AK AR AZ CA CO CT DE DC F…" at bounding box center [149, 83] width 74 height 116
click at [124, 65] on input "text" at bounding box center [149, 66] width 68 height 10
paste input "Po Box 42912"
click at [121, 65] on input "Po Box 42912" at bounding box center [149, 66] width 68 height 10
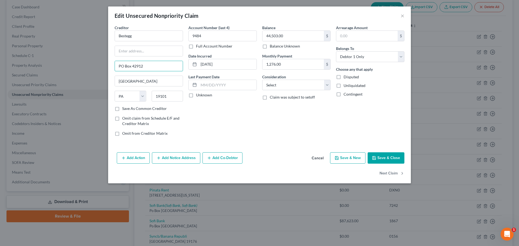
type input "PO Box 42912"
click at [167, 49] on input "text" at bounding box center [149, 51] width 68 height 10
paste input "Attn: Manager, Agent, Officer"
type input "Attn: Manager, Agent, Officer"
click at [343, 77] on label "Disputed" at bounding box center [350, 76] width 15 height 5
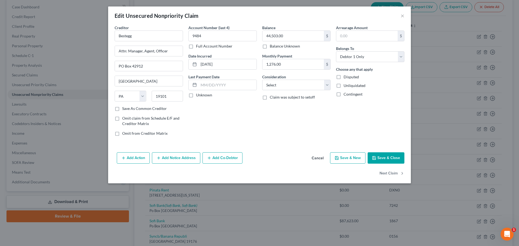
click at [345, 77] on input "Disputed" at bounding box center [347, 76] width 4 height 4
checkbox input "true"
click at [389, 157] on button "Save & Close" at bounding box center [385, 157] width 37 height 11
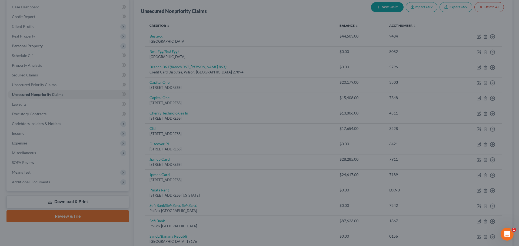
type input "0"
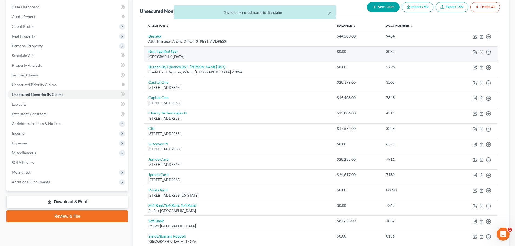
click at [481, 52] on icon "button" at bounding box center [481, 52] width 4 height 4
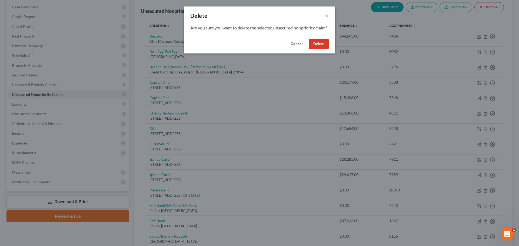
click at [297, 49] on button "Cancel" at bounding box center [296, 44] width 21 height 11
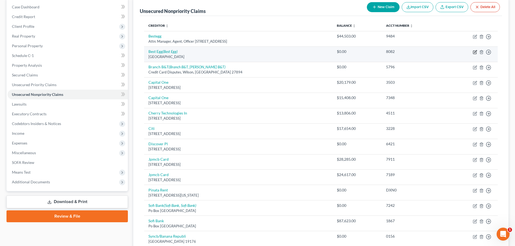
click at [473, 51] on icon "button" at bounding box center [474, 52] width 3 height 3
select select "39"
select select "0"
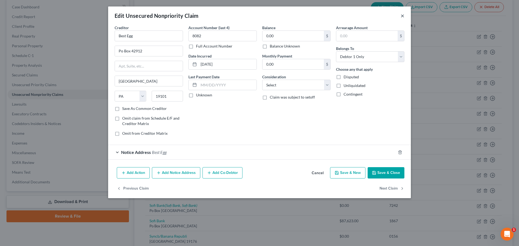
click at [403, 15] on button "×" at bounding box center [402, 15] width 4 height 6
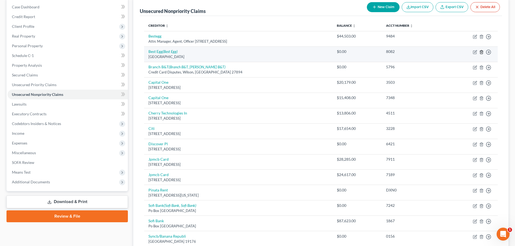
click at [480, 51] on icon "button" at bounding box center [481, 52] width 4 height 4
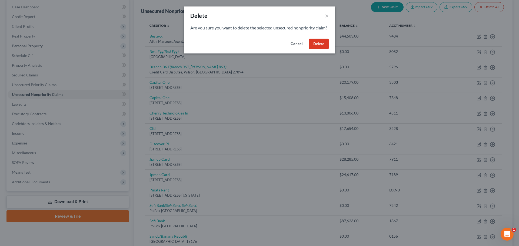
click at [324, 49] on button "Delete" at bounding box center [319, 44] width 20 height 11
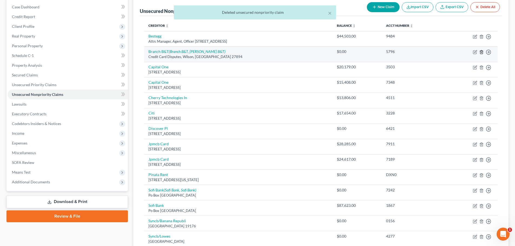
click at [481, 53] on icon "button" at bounding box center [481, 52] width 4 height 4
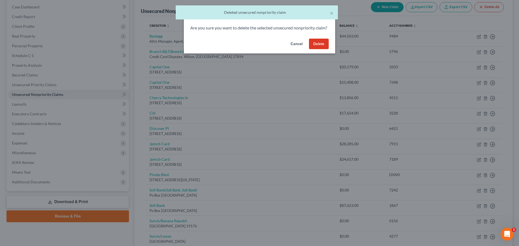
click at [314, 48] on button "Delete" at bounding box center [319, 44] width 20 height 11
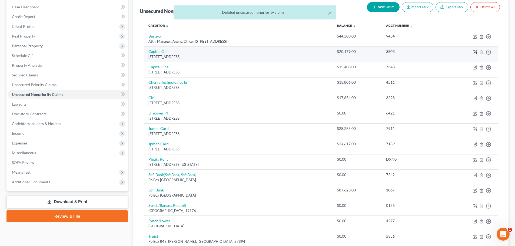
click at [474, 52] on icon "button" at bounding box center [475, 51] width 2 height 2
select select "46"
select select "2"
select select "0"
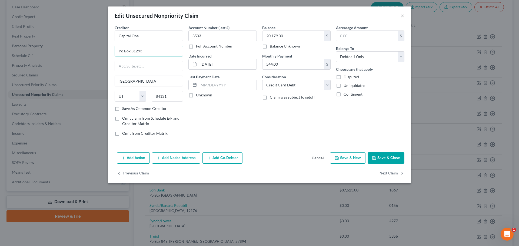
drag, startPoint x: 156, startPoint y: 51, endPoint x: 96, endPoint y: 49, distance: 59.4
click at [96, 49] on div "Edit Unsecured Nonpriority Claim × Creditor * Capital One Po Box 31293 Salt Lak…" at bounding box center [259, 123] width 519 height 246
click at [123, 64] on input "text" at bounding box center [149, 66] width 68 height 10
paste input "Po Box 31293"
click at [120, 66] on input "Po Box 31293" at bounding box center [149, 66] width 68 height 10
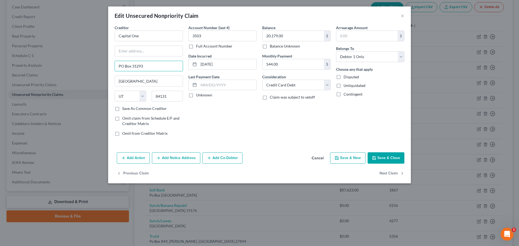
type input "PO Box 31293"
click at [147, 50] on input "text" at bounding box center [149, 51] width 68 height 10
paste input "Attn: Manager, Agent, Officer"
type input "Attn: Manager, Agent, Officer"
drag, startPoint x: 337, startPoint y: 76, endPoint x: 335, endPoint y: 80, distance: 4.6
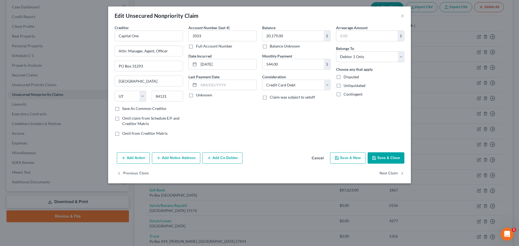
click at [343, 76] on label "Disputed" at bounding box center [350, 76] width 15 height 5
click at [345, 76] on input "Disputed" at bounding box center [347, 76] width 4 height 4
checkbox input "true"
click at [390, 172] on button "Next Claim" at bounding box center [391, 173] width 25 height 11
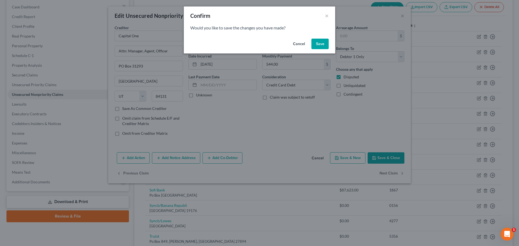
click at [299, 43] on button "Cancel" at bounding box center [298, 44] width 21 height 11
select select "46"
select select "2"
select select "0"
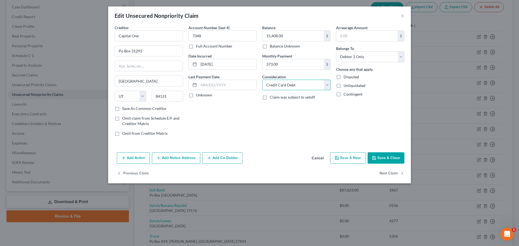
click at [324, 87] on select "Select Cable / Satellite Services Collection Agency Credit Card Debt Debt Couns…" at bounding box center [296, 85] width 68 height 11
click at [390, 117] on div "Arrearage Amount $ Belongs To * Select Debtor 1 Only Debtor 2 Only Debtor 1 And…" at bounding box center [370, 83] width 74 height 116
click at [388, 173] on button "Next Claim" at bounding box center [391, 173] width 25 height 11
select select "4"
select select "0"
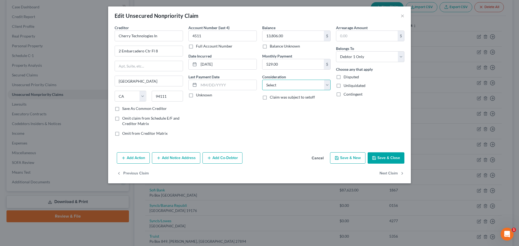
click at [328, 86] on select "Select Cable / Satellite Services Collection Agency Credit Card Debt Debt Couns…" at bounding box center [296, 85] width 68 height 11
select select "14"
click at [262, 80] on select "Select Cable / Satellite Services Collection Agency Credit Card Debt Debt Couns…" at bounding box center [296, 85] width 68 height 11
click at [302, 106] on input "text" at bounding box center [296, 105] width 68 height 10
type input "Business Debt"
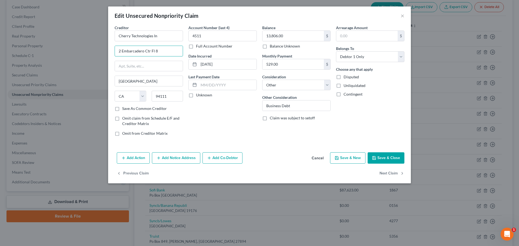
drag, startPoint x: 166, startPoint y: 53, endPoint x: 112, endPoint y: 57, distance: 54.2
click at [112, 57] on div "Creditor * Cherry Technologies In 2 Embarcadero Ctr Fl 8 San Francisco State AL…" at bounding box center [149, 83] width 74 height 116
click at [127, 67] on input "text" at bounding box center [149, 66] width 68 height 10
paste input "2 Embarcadero Ctr Fl 8"
type input "2 Embarcadero Ctr Fl 8"
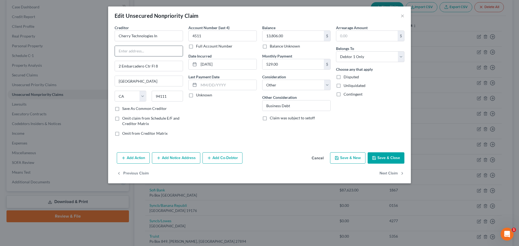
click at [145, 52] on input "text" at bounding box center [149, 51] width 68 height 10
paste input "Attn: Manager, Agent, Officer"
type input "Attn: Manager, Agent, Officer"
click at [343, 78] on label "Disputed" at bounding box center [350, 76] width 15 height 5
click at [345, 78] on input "Disputed" at bounding box center [347, 76] width 4 height 4
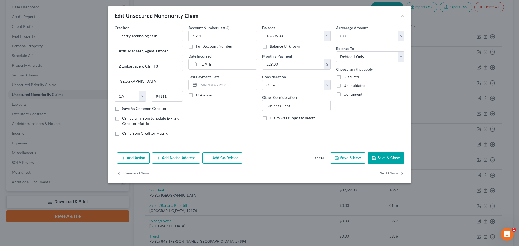
checkbox input "true"
click at [387, 175] on button "Next Claim" at bounding box center [391, 173] width 25 height 11
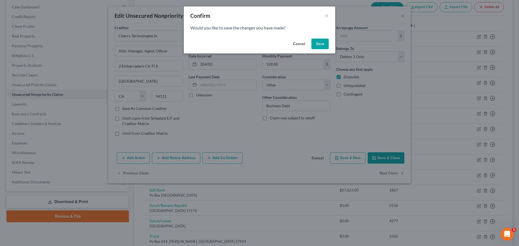
click at [319, 45] on button "Save" at bounding box center [319, 44] width 17 height 11
select select "43"
select select "2"
select select "0"
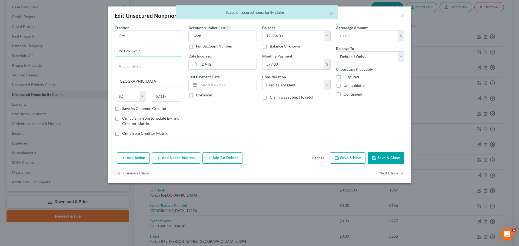
drag, startPoint x: 139, startPoint y: 53, endPoint x: 113, endPoint y: 55, distance: 26.3
click at [113, 55] on div "Creditor * Citi Po Box 6217 Sioux Falls State AL AK AR AZ CA CO CT DE DC FL GA …" at bounding box center [149, 83] width 74 height 116
click at [123, 68] on input "text" at bounding box center [149, 66] width 68 height 10
paste input "Po Box 6217"
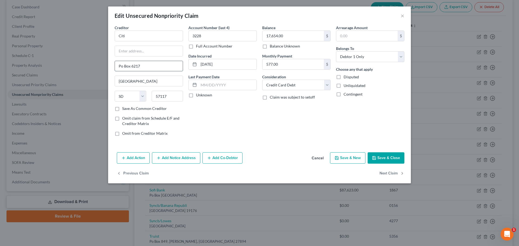
click at [121, 66] on input "Po Box 6217" at bounding box center [149, 66] width 68 height 10
type input "PO Box 6217"
click at [131, 50] on input "text" at bounding box center [149, 51] width 68 height 10
paste input "Attn: Manager, Agent, Officer"
type input "Attn: Manager, Agent, Officer"
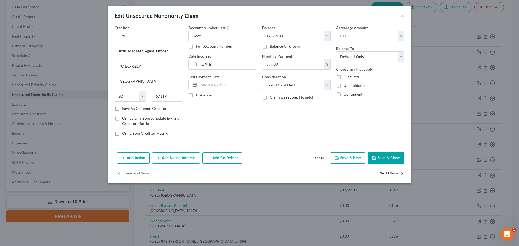
click at [391, 173] on button "Next Claim" at bounding box center [391, 173] width 25 height 11
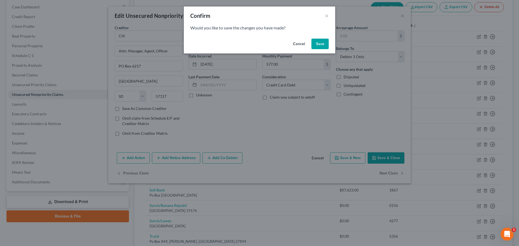
click at [320, 45] on button "Save" at bounding box center [319, 44] width 17 height 11
select select "46"
select select "0"
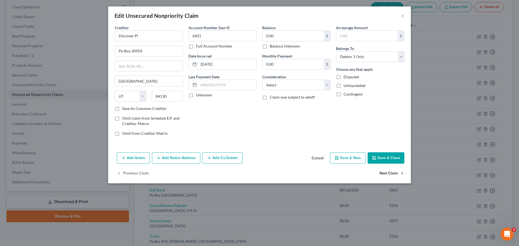
click at [384, 173] on button "Next Claim" at bounding box center [391, 173] width 25 height 11
select select "7"
select select "0"
drag, startPoint x: 147, startPoint y: 51, endPoint x: 98, endPoint y: 47, distance: 49.6
click at [98, 47] on div "Edit Unsecured Nonpriority Claim × Creditor * Jpmcb Card Po Box 15369 Wilmingto…" at bounding box center [259, 123] width 519 height 246
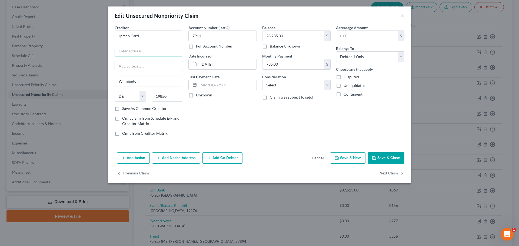
click at [150, 68] on input "text" at bounding box center [149, 66] width 68 height 10
paste input "Po Box 15369"
drag, startPoint x: 123, startPoint y: 65, endPoint x: 121, endPoint y: 67, distance: 2.9
click at [123, 65] on input "Po Box 15369" at bounding box center [149, 66] width 68 height 10
type input "PO Box 15369"
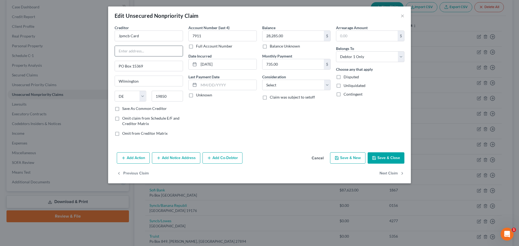
click at [163, 51] on input "text" at bounding box center [149, 51] width 68 height 10
paste input "Attn: Manager, Agent, Officer"
type input "Attn: Manager, Agent, Officer"
click at [343, 77] on label "Disputed" at bounding box center [350, 76] width 15 height 5
click at [345, 77] on input "Disputed" at bounding box center [347, 76] width 4 height 4
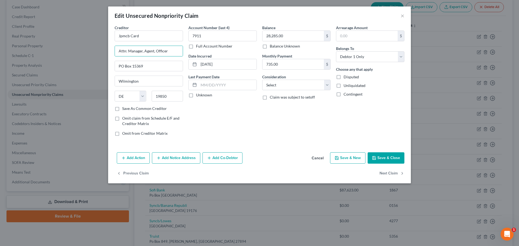
checkbox input "true"
click at [394, 175] on button "Next Claim" at bounding box center [391, 173] width 25 height 11
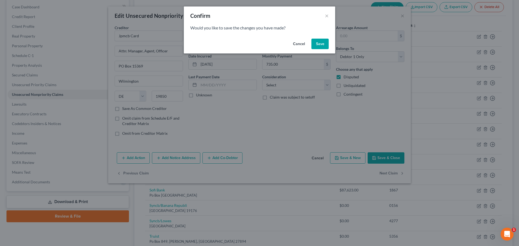
click at [317, 45] on button "Save" at bounding box center [319, 44] width 17 height 11
select select "7"
select select "0"
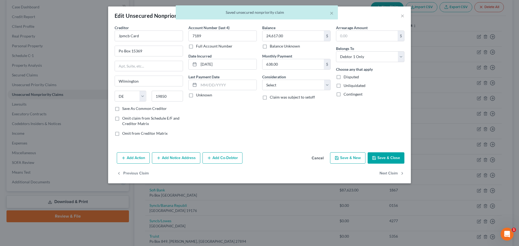
click at [343, 76] on label "Disputed" at bounding box center [350, 76] width 15 height 5
click at [345, 76] on input "Disputed" at bounding box center [347, 76] width 4 height 4
checkbox input "true"
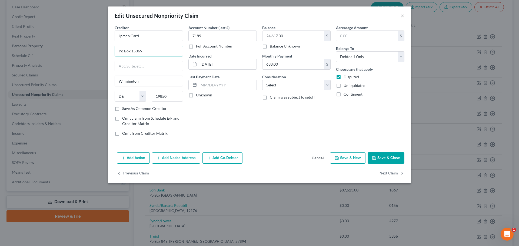
drag, startPoint x: 143, startPoint y: 52, endPoint x: 109, endPoint y: 52, distance: 34.8
click at [109, 52] on div "Creditor * Jpmcb Card Po Box 15369 Wilmington State AL AK AR AZ CA CO CT DE DC …" at bounding box center [259, 87] width 303 height 125
click at [117, 52] on input "Po Box 15369" at bounding box center [149, 51] width 68 height 10
paste input "Attn: Manager, Agent, Officer"
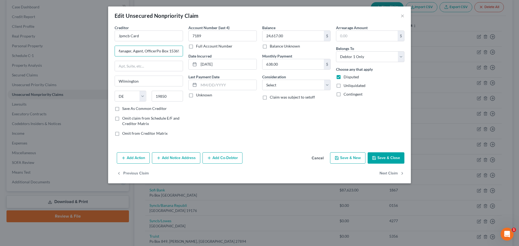
drag, startPoint x: 168, startPoint y: 51, endPoint x: 206, endPoint y: 54, distance: 38.0
click at [206, 54] on div "Creditor * Jpmcb Card Attn: Manager, Agent, OfficerPo Box 15369 Wilmington Stat…" at bounding box center [259, 83] width 295 height 116
type input "Attn: Manager, Agent, Officer"
click at [122, 68] on input "text" at bounding box center [149, 66] width 68 height 10
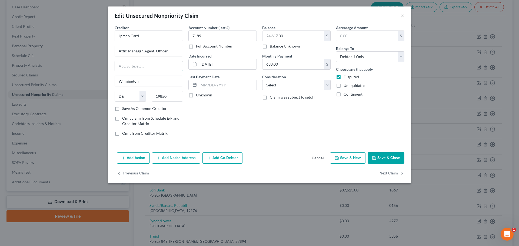
paste input "Po Box 15369"
click at [121, 66] on input "Po Box 15369" at bounding box center [149, 66] width 68 height 10
type input "PO Box 15369"
click at [388, 173] on button "Next Claim" at bounding box center [391, 173] width 25 height 11
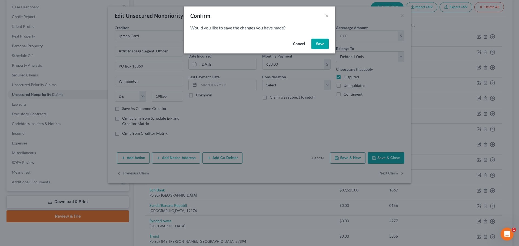
click at [320, 44] on button "Save" at bounding box center [319, 44] width 17 height 11
type input "0"
select select "35"
select select "0"
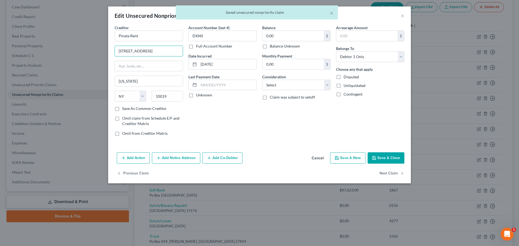
drag, startPoint x: 154, startPoint y: 51, endPoint x: 98, endPoint y: 51, distance: 55.9
click at [98, 51] on div "Edit Unsecured Nonpriority Claim × Creditor * Pinata Rent 131 Varick Street New…" at bounding box center [259, 123] width 519 height 246
click at [130, 69] on input "text" at bounding box center [149, 66] width 68 height 10
paste input "131 Varick Street"
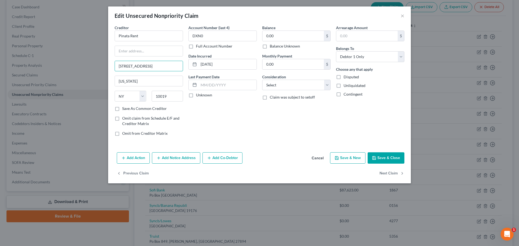
type input "131 Varick Street"
click at [159, 52] on input "text" at bounding box center [149, 51] width 68 height 10
click at [387, 173] on button "Next Claim" at bounding box center [391, 173] width 25 height 11
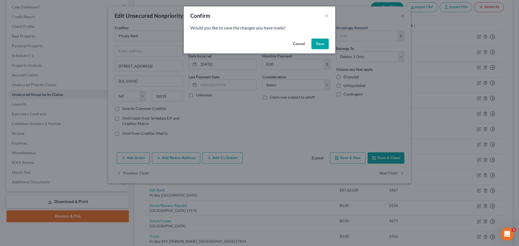
click at [320, 44] on button "Save" at bounding box center [319, 44] width 17 height 11
select select "45"
select select "0"
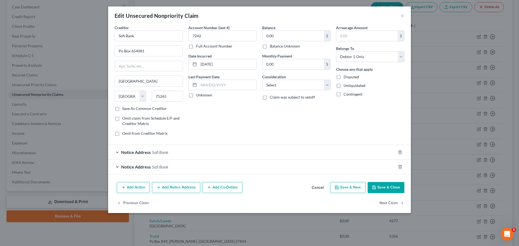
type input "0"
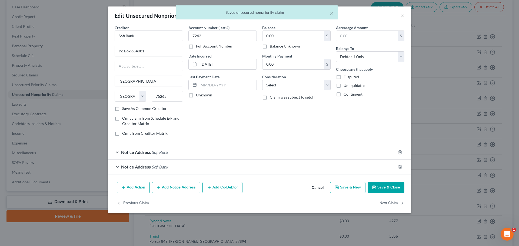
click at [402, 15] on div "× Saved unsecured nonpriority claim" at bounding box center [256, 13] width 519 height 17
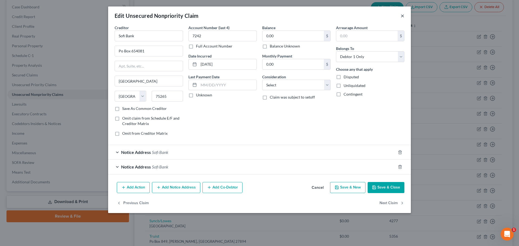
click at [402, 15] on button "×" at bounding box center [402, 15] width 4 height 6
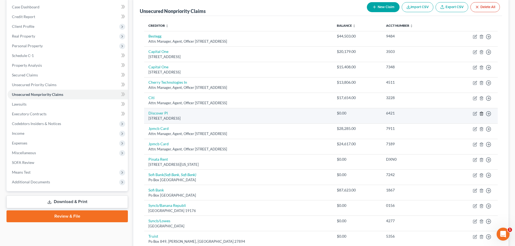
click at [481, 113] on line "button" at bounding box center [481, 113] width 0 height 1
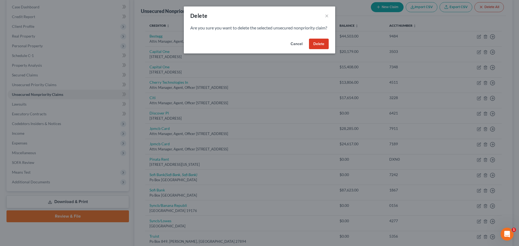
click at [315, 49] on button "Delete" at bounding box center [319, 44] width 20 height 11
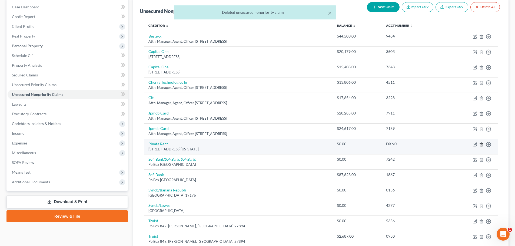
click at [480, 144] on icon "button" at bounding box center [481, 144] width 4 height 4
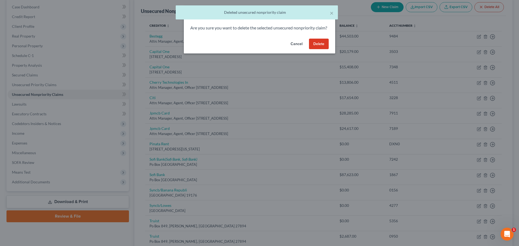
click at [319, 49] on button "Delete" at bounding box center [319, 44] width 20 height 11
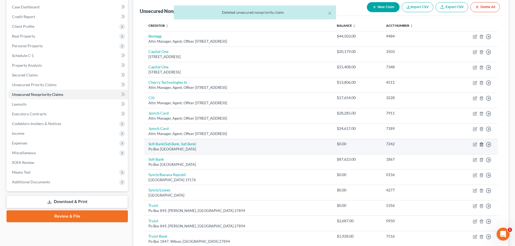
click at [481, 144] on icon "button" at bounding box center [481, 144] width 4 height 4
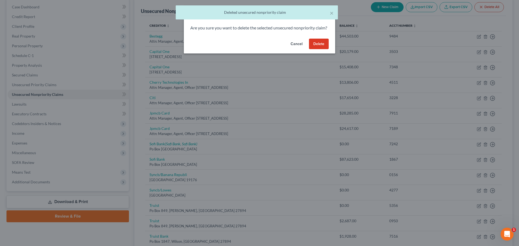
click at [313, 49] on button "Delete" at bounding box center [319, 44] width 20 height 11
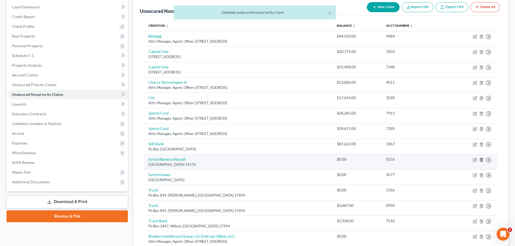
click at [481, 160] on line "button" at bounding box center [481, 160] width 0 height 1
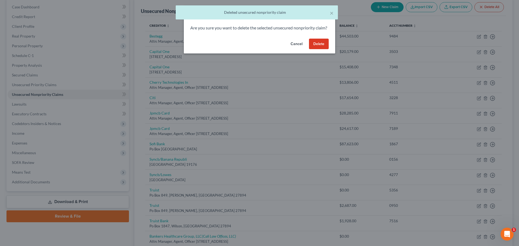
click at [318, 49] on button "Delete" at bounding box center [319, 44] width 20 height 11
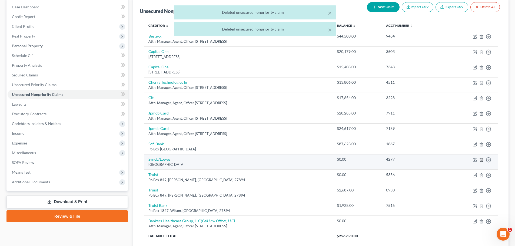
click at [480, 160] on icon "button" at bounding box center [481, 160] width 4 height 4
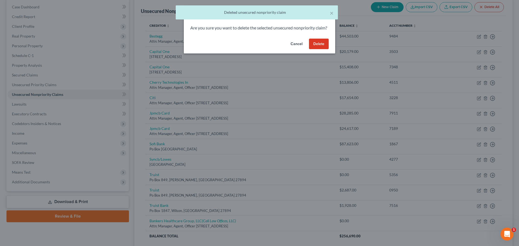
click at [314, 49] on button "Delete" at bounding box center [319, 44] width 20 height 11
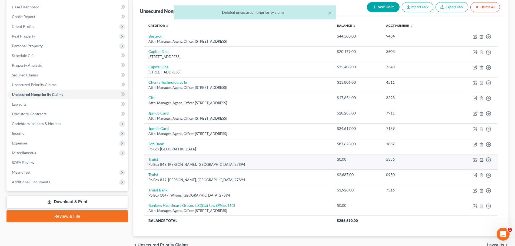
click at [481, 160] on line "button" at bounding box center [481, 160] width 0 height 1
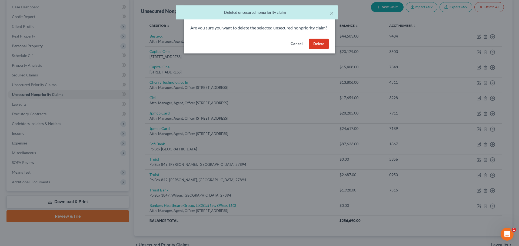
click at [315, 49] on button "Delete" at bounding box center [319, 44] width 20 height 11
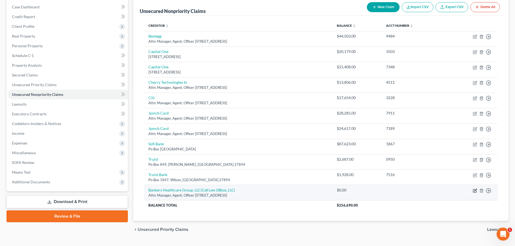
click at [475, 190] on icon "button" at bounding box center [474, 191] width 4 height 4
select select "35"
select select "14"
select select "3"
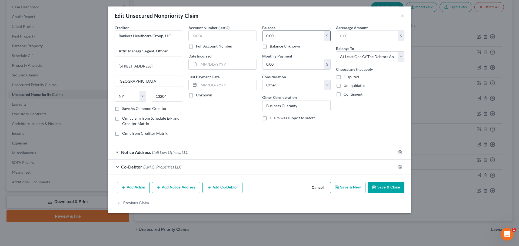
click at [281, 33] on input "0.00" at bounding box center [292, 36] width 61 height 10
type input "277,168.43"
click at [343, 76] on label "Disputed" at bounding box center [350, 76] width 15 height 5
click at [345, 76] on input "Disputed" at bounding box center [347, 76] width 4 height 4
checkbox input "true"
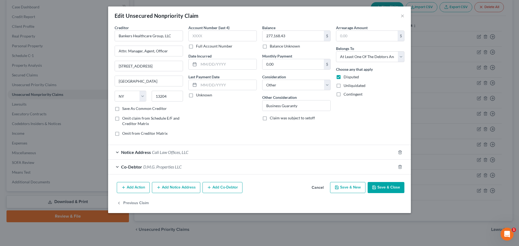
click at [387, 188] on button "Save & Close" at bounding box center [385, 187] width 37 height 11
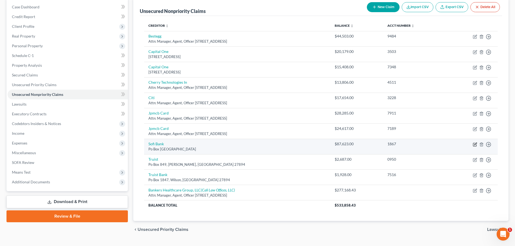
click at [474, 144] on icon "button" at bounding box center [474, 144] width 4 height 4
select select "45"
select select "0"
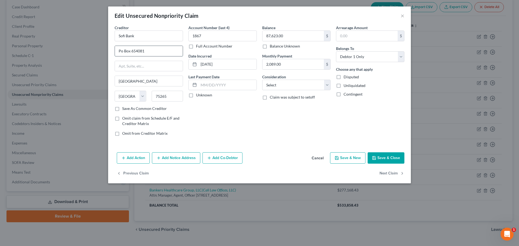
click at [118, 51] on input "Po Box 654081" at bounding box center [149, 51] width 68 height 10
paste input "Attn: Manager, Agent, Officer"
drag, startPoint x: 167, startPoint y: 51, endPoint x: 205, endPoint y: 55, distance: 38.1
click at [205, 55] on div "Creditor * Sofi Bank Attn: Manager, Agent, OfficerPo Box 654081 Dallas State AL…" at bounding box center [259, 83] width 295 height 116
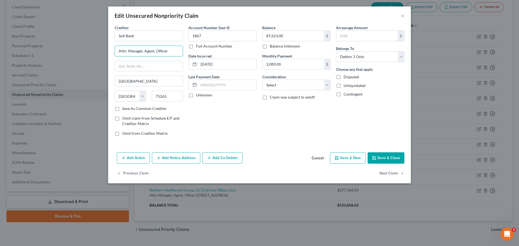
scroll to position [0, 0]
type input "Attn: Manager, Agent, Officer"
click at [127, 67] on input "text" at bounding box center [149, 66] width 68 height 10
paste input "Po Box 654081"
click at [121, 67] on input "Po Box 654081" at bounding box center [149, 66] width 68 height 10
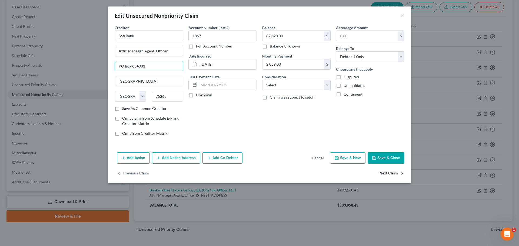
type input "PO Box 654081"
click at [392, 172] on button "Next Claim" at bounding box center [391, 173] width 25 height 11
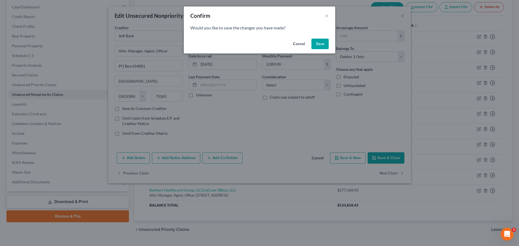
click at [317, 44] on button "Save" at bounding box center [319, 44] width 17 height 11
select select "28"
select select "2"
select select "0"
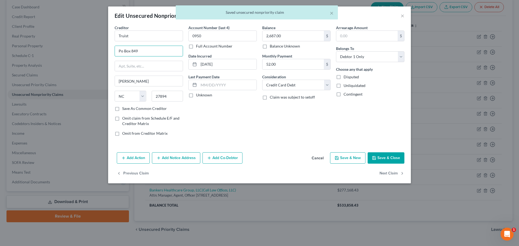
drag, startPoint x: 126, startPoint y: 50, endPoint x: 109, endPoint y: 50, distance: 17.3
click at [109, 50] on div "Creditor * Truist Po Box 849 Wilson State AL AK AR AZ CA CO CT DE DC FL GA GU H…" at bounding box center [259, 87] width 303 height 125
click at [141, 65] on input "text" at bounding box center [149, 66] width 68 height 10
paste input "Po Box 849"
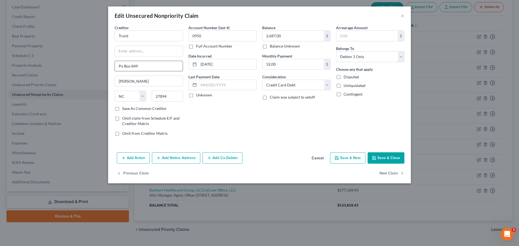
click at [120, 67] on input "Po Box 849" at bounding box center [149, 66] width 68 height 10
type input "PO Box 849"
click at [129, 52] on input "text" at bounding box center [149, 51] width 68 height 10
paste input "Attn: Manager, Agent, Officer"
type input "Attn: Manager, Agent, Officer"
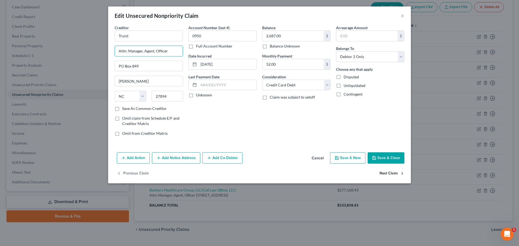
click at [391, 170] on button "Next Claim" at bounding box center [391, 173] width 25 height 11
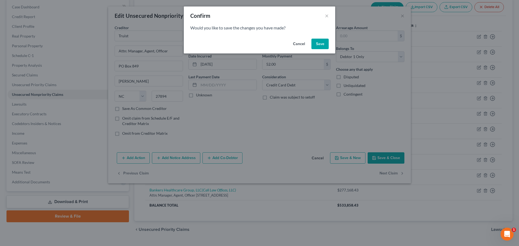
click at [324, 46] on button "Save" at bounding box center [319, 44] width 17 height 11
select select "28"
select select "2"
select select "0"
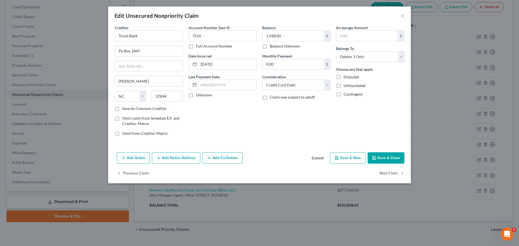
type input "0"
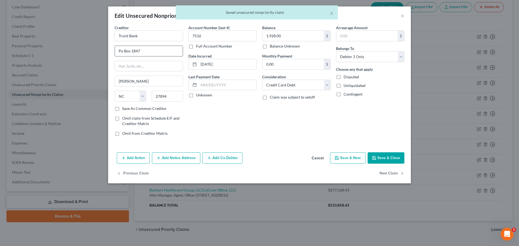
click at [119, 51] on input "Po Box 1847" at bounding box center [149, 51] width 68 height 10
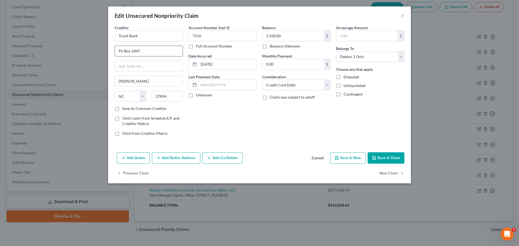
paste input "Attn: Manager, Agent, Officer"
drag, startPoint x: 167, startPoint y: 51, endPoint x: 200, endPoint y: 55, distance: 32.4
click at [200, 55] on div "Creditor * Truist Bank Attn: Manager, Agent, OfficerPo Box 1847 Wilson State AL…" at bounding box center [259, 83] width 295 height 116
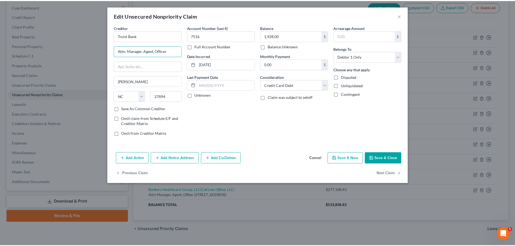
scroll to position [0, 0]
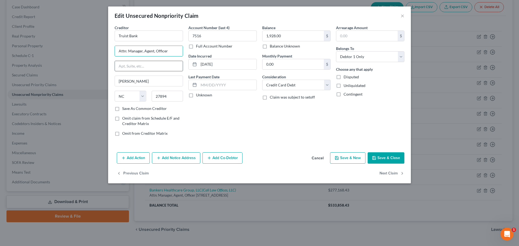
type input "Attn: Manager, Agent, Officer"
click at [123, 67] on input "text" at bounding box center [149, 66] width 68 height 10
paste input "Po Box 1847"
click at [120, 67] on input "Po Box 1847" at bounding box center [149, 66] width 68 height 10
type input "PO Box 1847"
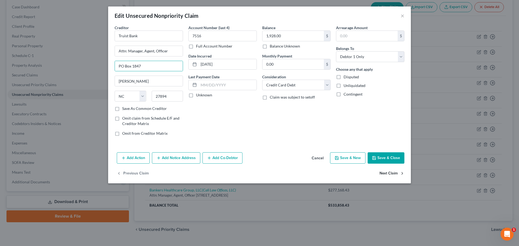
click at [386, 172] on button "Next Claim" at bounding box center [391, 173] width 25 height 11
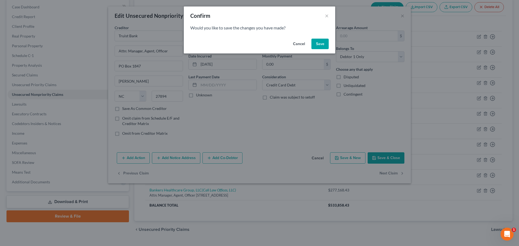
click at [316, 43] on button "Save" at bounding box center [319, 44] width 17 height 11
type input "0"
select select "35"
select select "14"
select select "3"
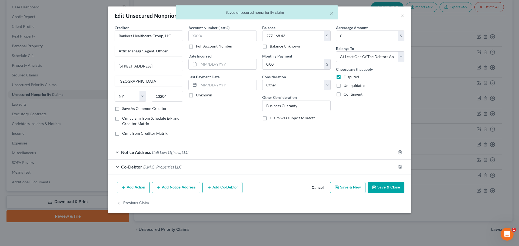
drag, startPoint x: 385, startPoint y: 187, endPoint x: 381, endPoint y: 182, distance: 6.8
click at [385, 187] on button "Save & Close" at bounding box center [385, 187] width 37 height 11
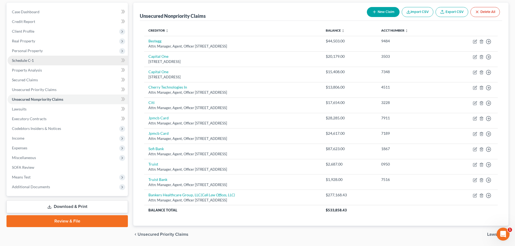
scroll to position [40, 0]
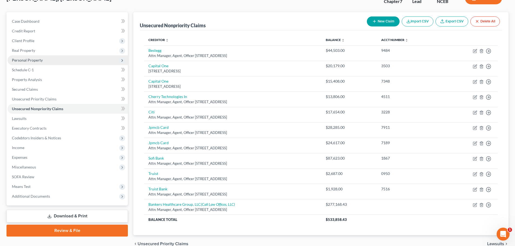
click at [33, 61] on span "Personal Property" at bounding box center [27, 60] width 31 height 5
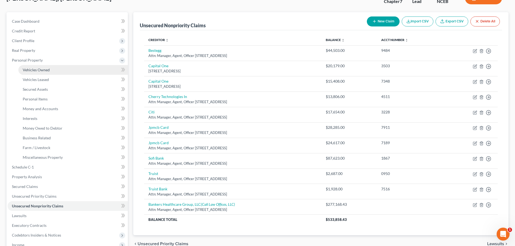
click at [34, 70] on span "Vehicles Owned" at bounding box center [36, 70] width 27 height 5
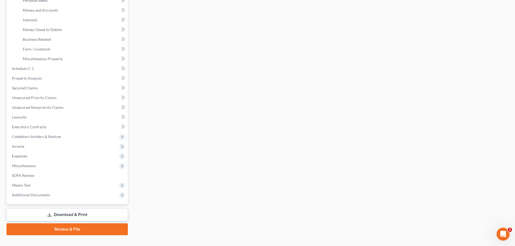
scroll to position [148, 0]
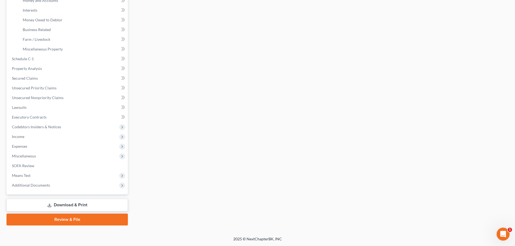
click at [90, 205] on link "Download & Print" at bounding box center [66, 205] width 121 height 13
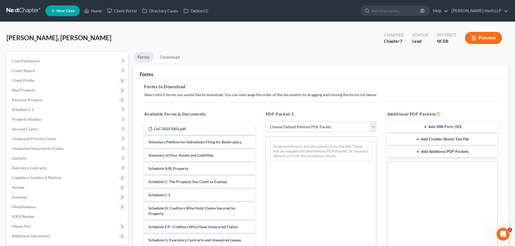
click at [372, 127] on select "Choose Default Petition PDF Packet Complete Bankruptcy Petition (all forms and …" at bounding box center [321, 127] width 110 height 11
select select "5"
click at [266, 122] on select "Choose Default Petition PDF Packet Complete Bankruptcy Petition (all forms and …" at bounding box center [321, 127] width 110 height 11
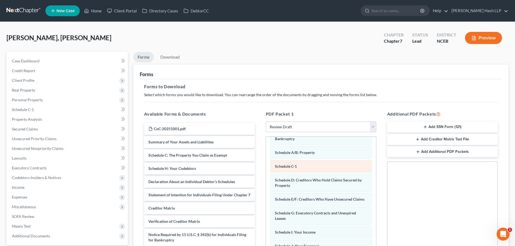
scroll to position [27, 0]
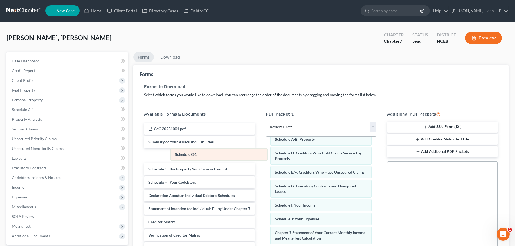
drag, startPoint x: 320, startPoint y: 152, endPoint x: 220, endPoint y: 153, distance: 99.9
click at [266, 153] on div "Schedule C-1 Voluntary Petition for Individuals Filing for Bankruptcy Schedule …" at bounding box center [321, 200] width 110 height 180
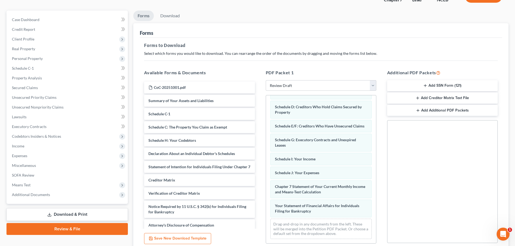
scroll to position [81, 0]
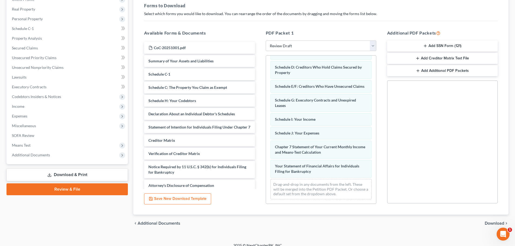
click at [490, 223] on span "Download" at bounding box center [493, 223] width 19 height 4
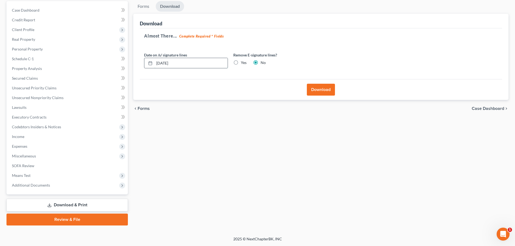
drag, startPoint x: 190, startPoint y: 63, endPoint x: 150, endPoint y: 66, distance: 39.3
click at [150, 66] on div "[DATE]" at bounding box center [186, 63] width 84 height 11
click at [241, 63] on label "Yes" at bounding box center [244, 62] width 6 height 5
click at [243, 63] on input "Yes" at bounding box center [245, 62] width 4 height 4
radio input "true"
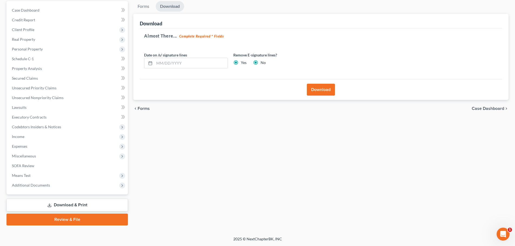
radio input "false"
click at [321, 90] on button "Download" at bounding box center [321, 90] width 28 height 12
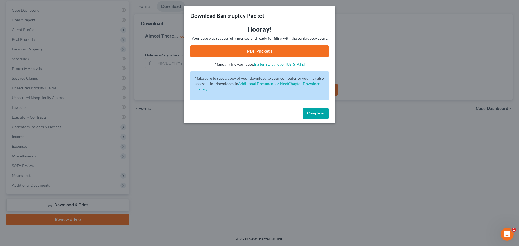
click at [278, 58] on div "Hooray! Your case was successfully merged and ready for filing with the bankrup…" at bounding box center [259, 46] width 138 height 42
click at [276, 54] on link "PDF Packet 1" at bounding box center [259, 51] width 138 height 12
click at [316, 115] on span "Complete!" at bounding box center [315, 113] width 17 height 5
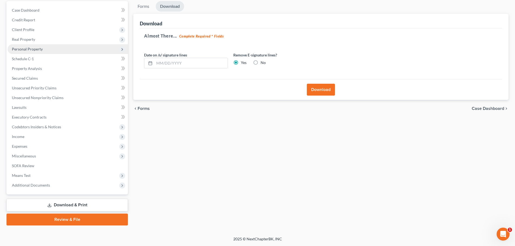
click at [38, 49] on span "Personal Property" at bounding box center [27, 49] width 31 height 5
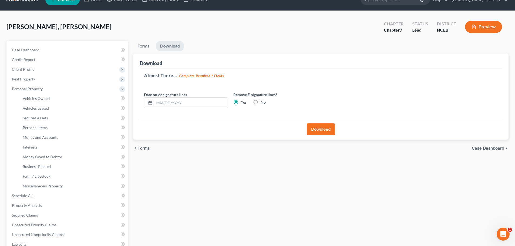
scroll to position [0, 0]
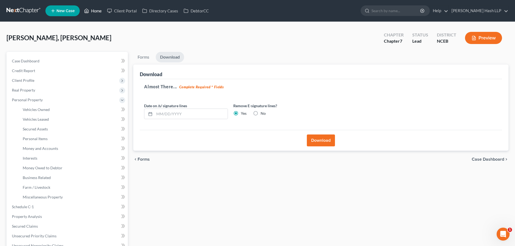
click at [95, 9] on link "Home" at bounding box center [92, 11] width 23 height 10
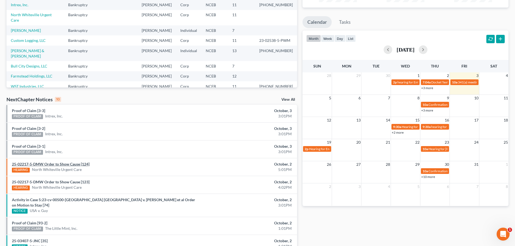
scroll to position [108, 0]
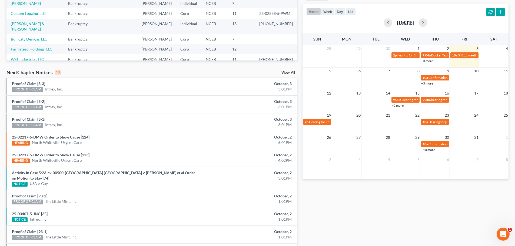
click at [38, 120] on link "Proof of Claim [3-1]" at bounding box center [28, 119] width 33 height 5
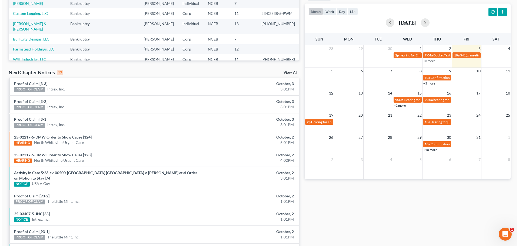
scroll to position [92, 0]
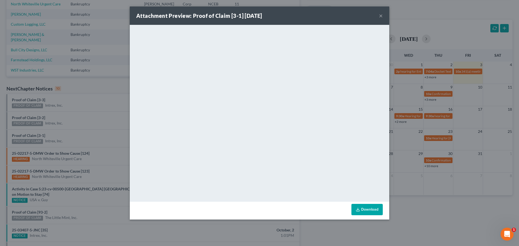
click at [380, 14] on button "×" at bounding box center [381, 15] width 4 height 6
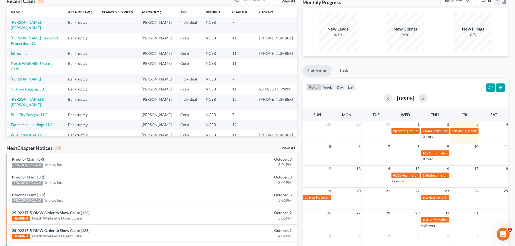
scroll to position [5, 0]
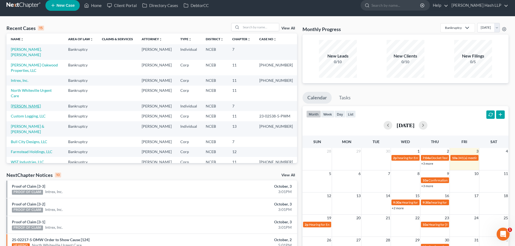
click at [29, 108] on link "[PERSON_NAME]" at bounding box center [26, 106] width 30 height 5
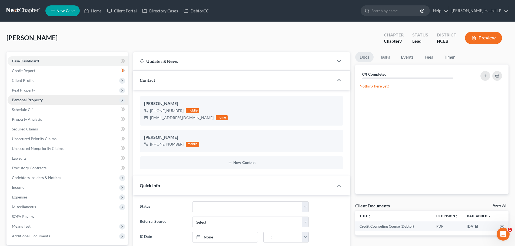
click at [29, 101] on span "Personal Property" at bounding box center [27, 100] width 31 height 5
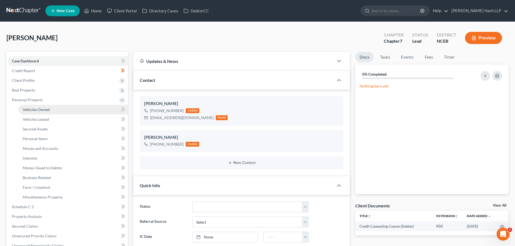
click at [45, 106] on link "Vehicles Owned" at bounding box center [72, 110] width 109 height 10
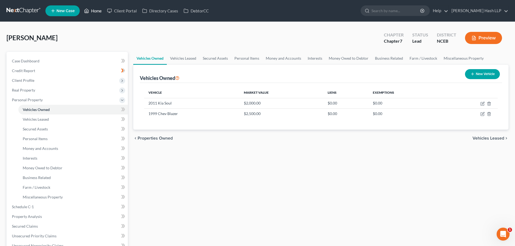
click at [96, 10] on link "Home" at bounding box center [92, 11] width 23 height 10
